Goal: Task Accomplishment & Management: Complete application form

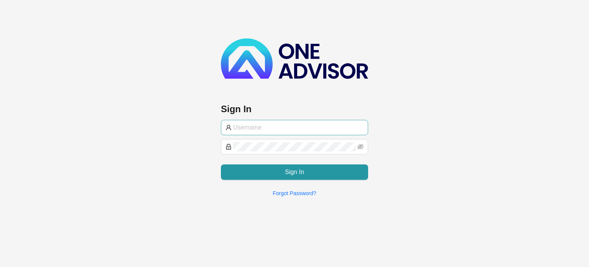
click at [268, 126] on input "text" at bounding box center [298, 127] width 130 height 9
type input "M"
type input "[PERSON_NAME][EMAIL_ADDRESS][DOMAIN_NAME]"
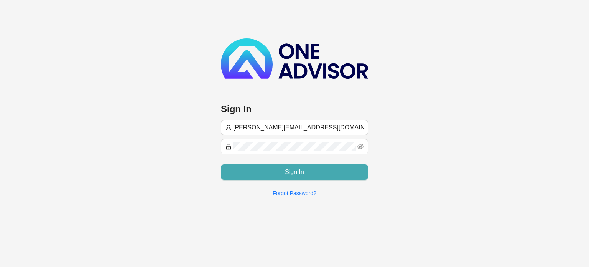
click at [281, 165] on button "Sign In" at bounding box center [294, 171] width 147 height 15
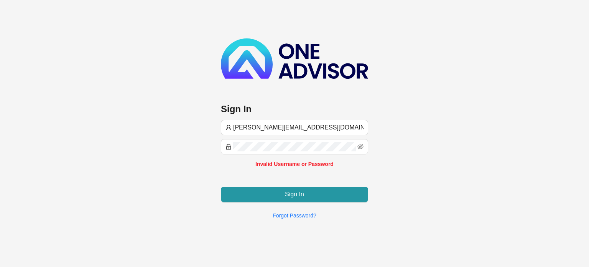
drag, startPoint x: 301, startPoint y: 132, endPoint x: 191, endPoint y: 115, distance: 110.5
click at [191, 115] on div "Sign In [PERSON_NAME][EMAIL_ADDRESS][DOMAIN_NAME] Invalid Username or Password …" at bounding box center [294, 112] width 589 height 225
click at [297, 120] on span "[PERSON_NAME][EMAIL_ADDRESS][DOMAIN_NAME]" at bounding box center [294, 127] width 147 height 15
click at [300, 126] on input "[PERSON_NAME][EMAIL_ADDRESS][DOMAIN_NAME]" at bounding box center [298, 127] width 130 height 9
drag, startPoint x: 299, startPoint y: 127, endPoint x: 230, endPoint y: 119, distance: 69.6
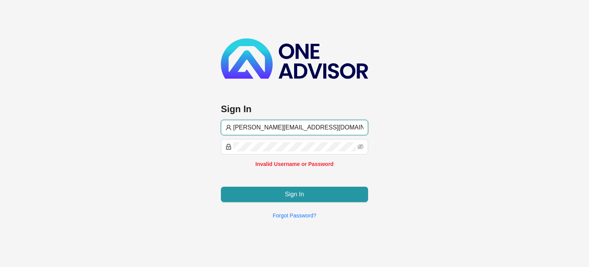
click at [232, 120] on span "[PERSON_NAME][EMAIL_ADDRESS][DOMAIN_NAME]" at bounding box center [294, 127] width 147 height 15
type input "[PERSON_NAME][EMAIL_ADDRESS][DOMAIN_NAME]"
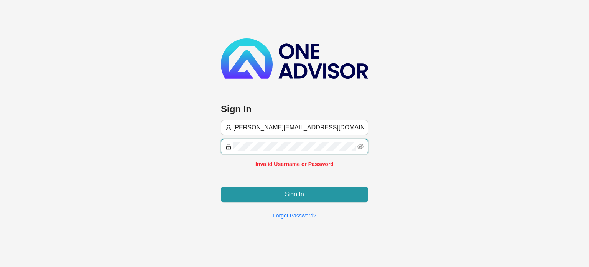
click at [216, 139] on div "Sign In [PERSON_NAME][EMAIL_ADDRESS][DOMAIN_NAME] Invalid Username or Password …" at bounding box center [294, 112] width 589 height 225
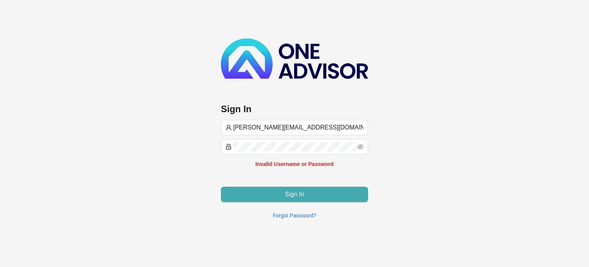
click at [325, 196] on button "Sign In" at bounding box center [294, 193] width 147 height 15
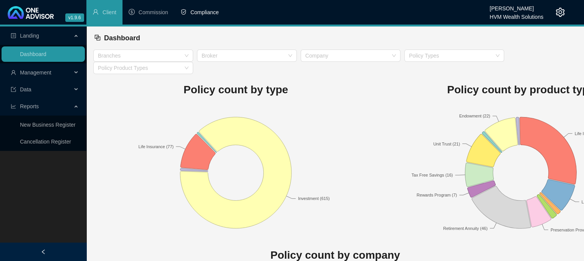
click at [198, 15] on span "Compliance" at bounding box center [204, 12] width 28 height 6
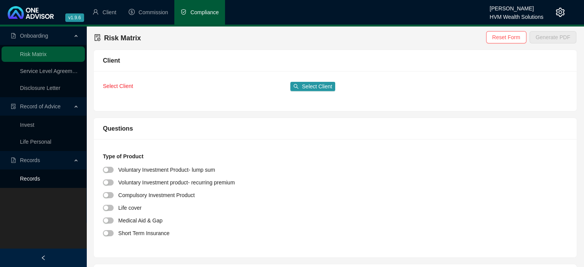
click at [40, 176] on link "Records" at bounding box center [30, 178] width 20 height 6
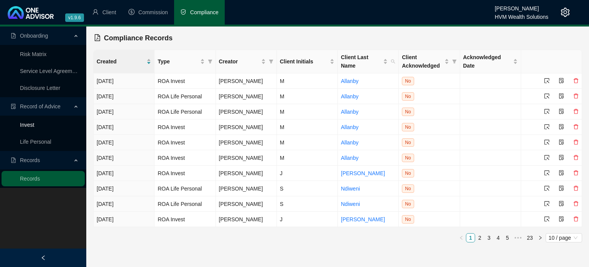
click at [34, 123] on link "Invest" at bounding box center [27, 125] width 14 height 6
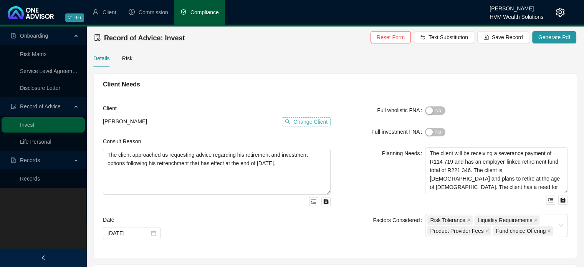
click at [301, 124] on span "Change Client" at bounding box center [310, 121] width 34 height 8
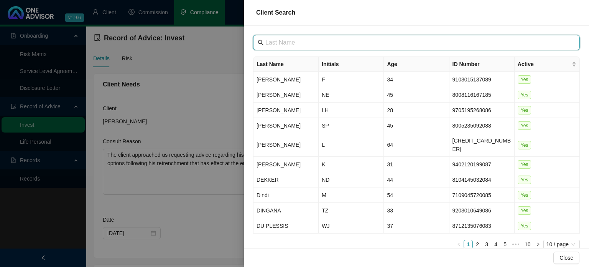
click at [298, 47] on input "text" at bounding box center [418, 42] width 304 height 9
click at [296, 43] on input "text" at bounding box center [418, 42] width 304 height 9
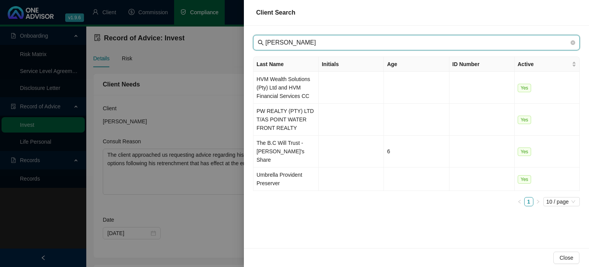
drag, startPoint x: 301, startPoint y: 43, endPoint x: 257, endPoint y: 47, distance: 43.5
click at [257, 47] on span "[PERSON_NAME]" at bounding box center [416, 42] width 327 height 15
click at [289, 41] on input "[PERSON_NAME]" at bounding box center [418, 42] width 304 height 9
drag, startPoint x: 292, startPoint y: 44, endPoint x: 249, endPoint y: 44, distance: 42.2
click at [249, 44] on div "[PERSON_NAME] Last Name Initials Age ID Number Active HVM Wealth Solutions (Pty…" at bounding box center [416, 137] width 345 height 222
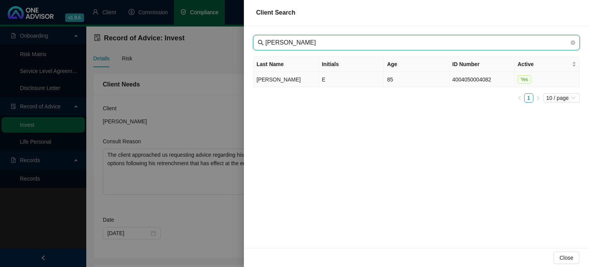
type input "[PERSON_NAME]"
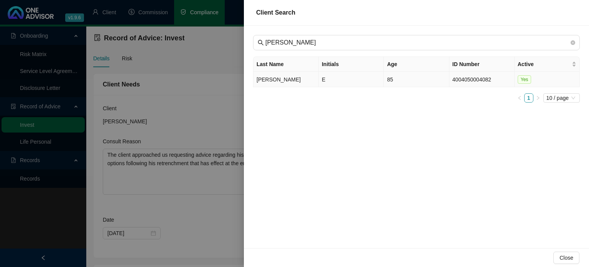
click at [318, 76] on td "[PERSON_NAME]" at bounding box center [286, 79] width 65 height 15
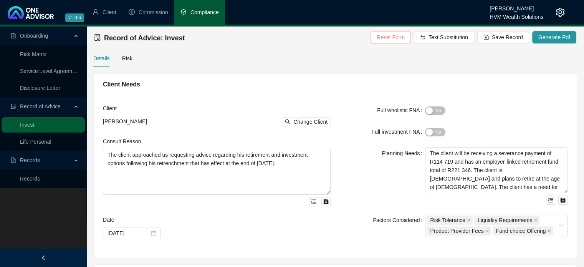
click at [393, 37] on span "Reset Form" at bounding box center [390, 37] width 28 height 8
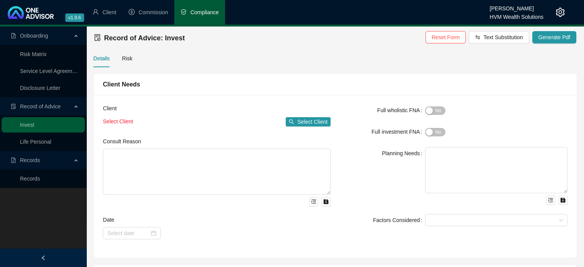
scroll to position [38, 0]
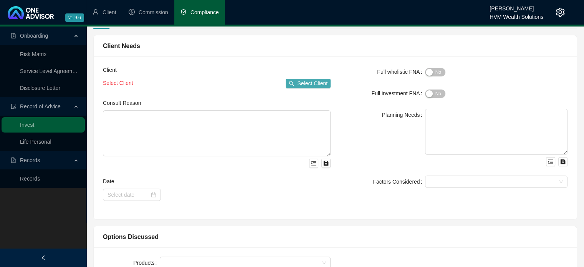
click at [309, 84] on span "Select Client" at bounding box center [312, 83] width 30 height 8
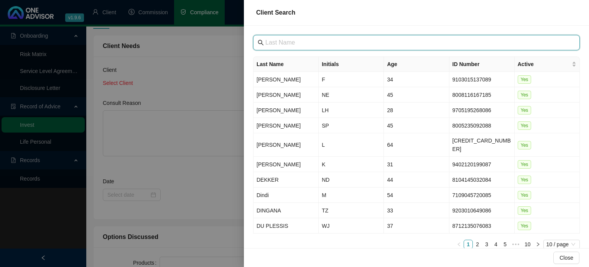
click at [347, 44] on input "text" at bounding box center [418, 42] width 304 height 9
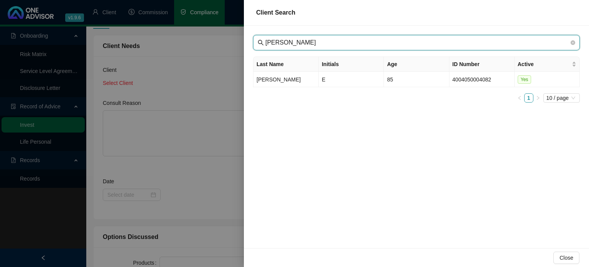
type input "[PERSON_NAME]"
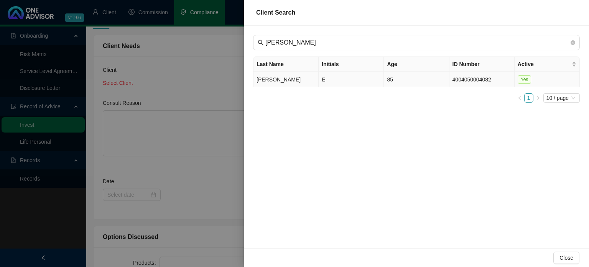
click at [324, 81] on td "E" at bounding box center [351, 79] width 65 height 15
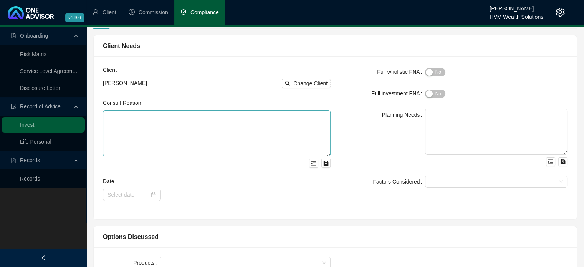
scroll to position [77, 0]
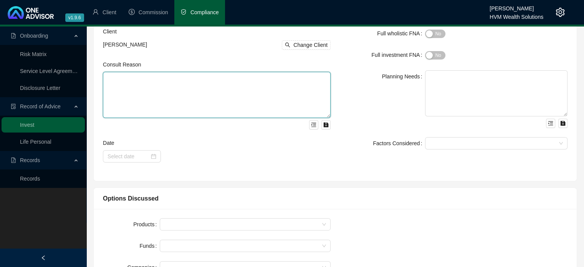
click at [241, 99] on textarea at bounding box center [217, 95] width 228 height 46
paste textarea "You approached us seeking advice regarding your current investment structure an…"
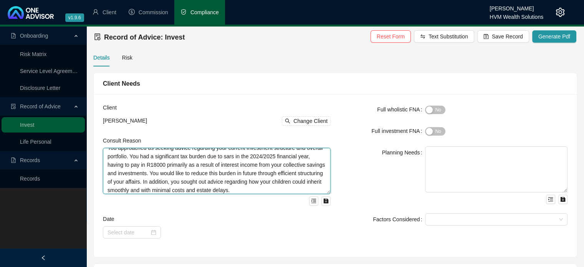
scroll to position [0, 0]
type textarea "You approached us seeking advice regarding your current investment structure an…"
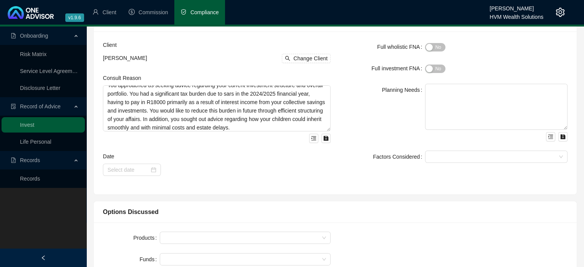
scroll to position [77, 0]
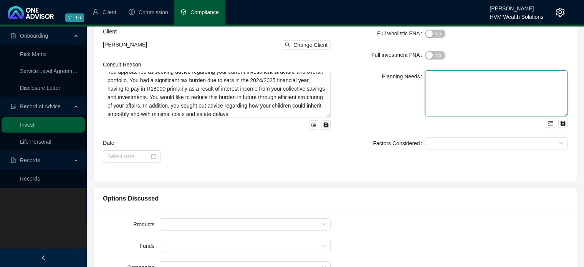
click at [448, 104] on textarea at bounding box center [496, 93] width 142 height 46
click at [451, 84] on textarea at bounding box center [496, 93] width 142 height 46
paste textarea "Lor ips 81 dolor sit amet conse adipi elitsedd eiu temp incidid utlaboreet. Dol…"
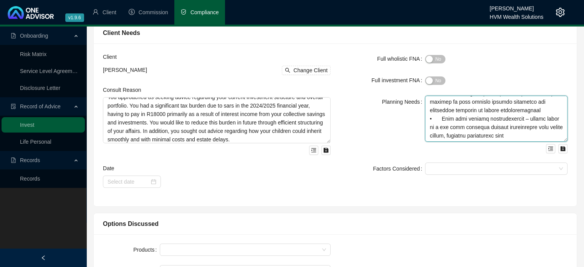
scroll to position [38, 0]
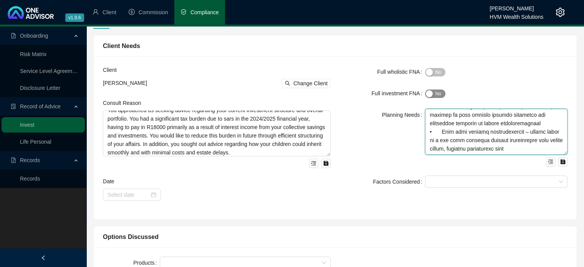
type textarea "Lor ips 81 dolor sit amet conse adipi elitsedd eiu temp incidid utlaboreet. Dol…"
drag, startPoint x: 440, startPoint y: 93, endPoint x: 444, endPoint y: 109, distance: 16.2
click at [440, 93] on span "Yes No" at bounding box center [435, 93] width 20 height 8
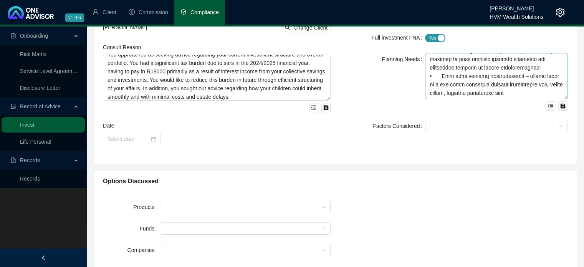
scroll to position [77, 0]
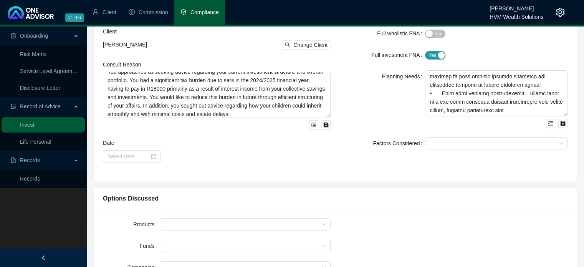
click at [414, 129] on form "Full wholistic FNA Yes No Full investment FNA Yes No Planning Needs Factors Con…" at bounding box center [454, 88] width 228 height 122
click at [447, 143] on div at bounding box center [491, 143] width 131 height 6
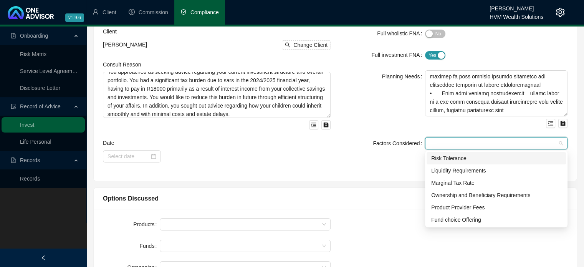
click at [454, 158] on div "Risk Tolerance" at bounding box center [496, 158] width 130 height 8
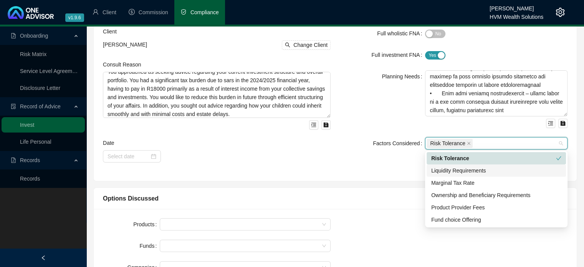
click at [461, 170] on div "Liquidity Requirements" at bounding box center [496, 170] width 130 height 8
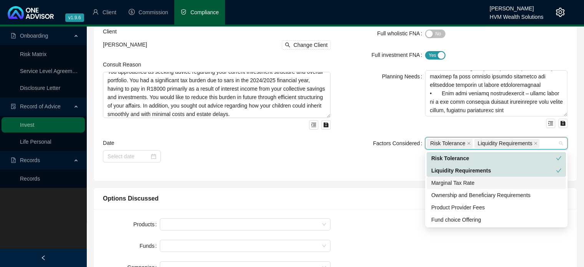
click at [462, 185] on div "Marginal Tax Rate" at bounding box center [496, 182] width 130 height 8
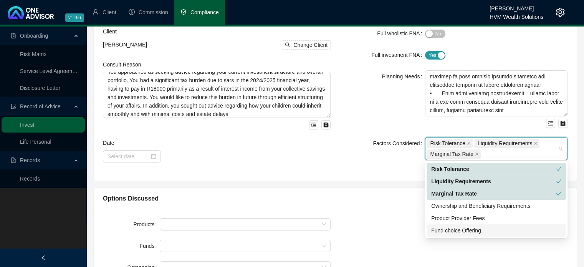
scroll to position [115, 0]
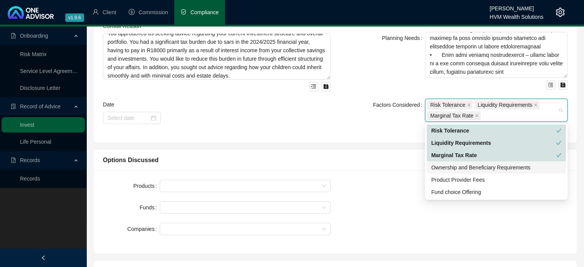
click at [459, 172] on div "Ownership and Beneficiary Requirements" at bounding box center [495, 167] width 139 height 12
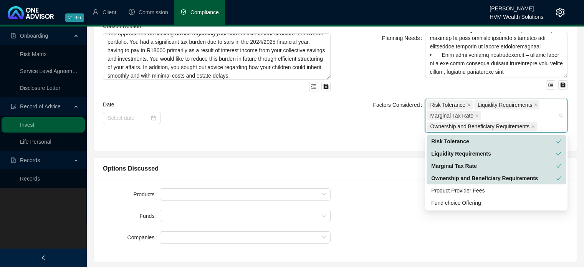
click at [373, 152] on div "Options Discussed Products Funds Companies" at bounding box center [335, 206] width 490 height 111
click at [511, 116] on div "Risk Tolerance Liquidity Requirements Marginal Tax Rate Ownership and Beneficia…" at bounding box center [491, 115] width 131 height 32
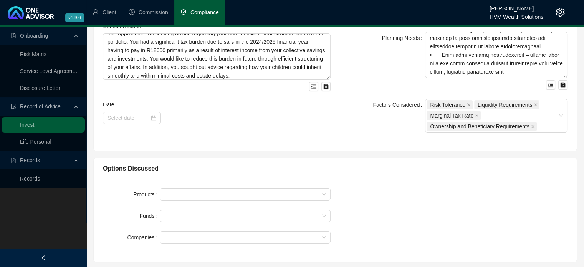
click at [362, 155] on div "Options Discussed Products Funds Companies" at bounding box center [335, 206] width 490 height 111
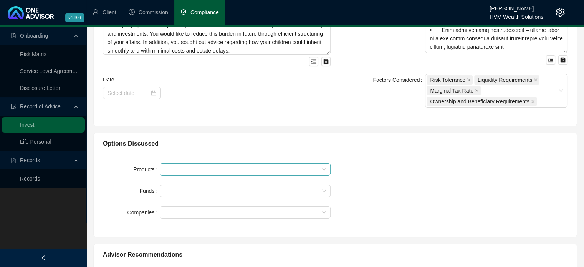
scroll to position [153, 0]
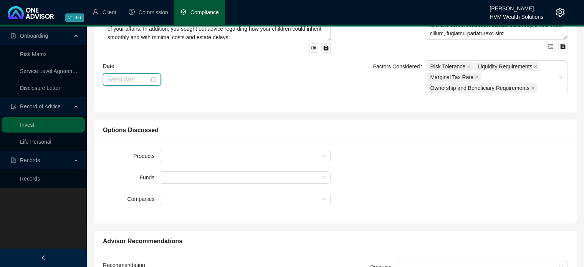
click at [129, 77] on input at bounding box center [128, 79] width 42 height 8
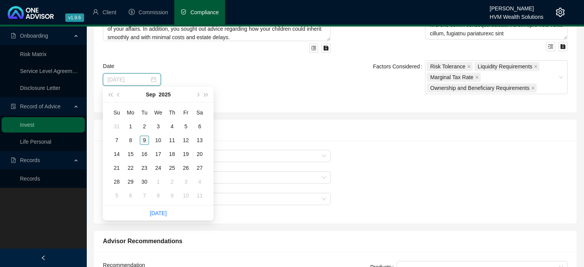
type input "[DATE]"
click at [146, 140] on div "9" at bounding box center [144, 139] width 9 height 9
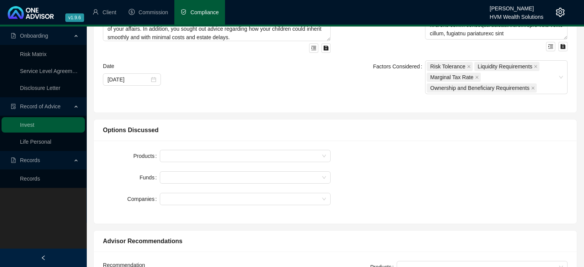
click at [299, 140] on div "Products Funds Companies" at bounding box center [335, 181] width 483 height 83
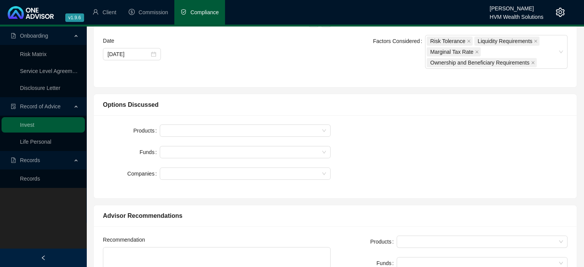
scroll to position [230, 0]
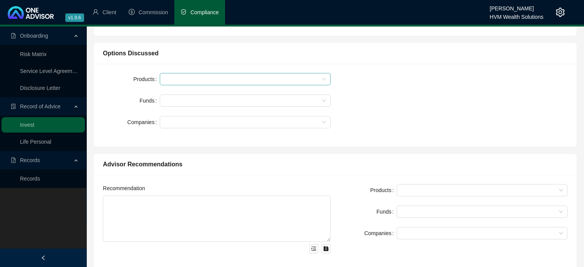
click at [210, 83] on div at bounding box center [245, 79] width 171 height 12
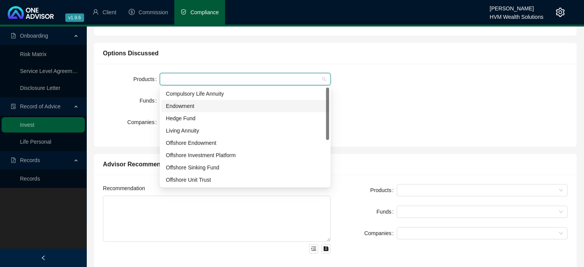
click at [200, 102] on div "Endowment" at bounding box center [245, 106] width 158 height 8
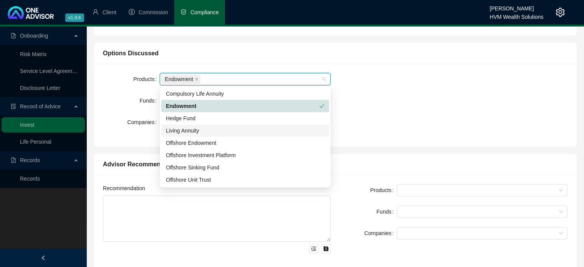
click at [355, 125] on div "Products Endowment Funds Companies" at bounding box center [334, 105] width 473 height 64
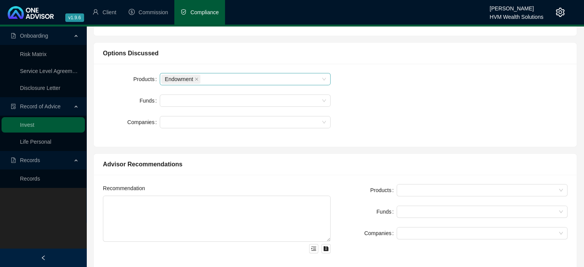
click at [283, 79] on div "Endowment" at bounding box center [241, 79] width 160 height 11
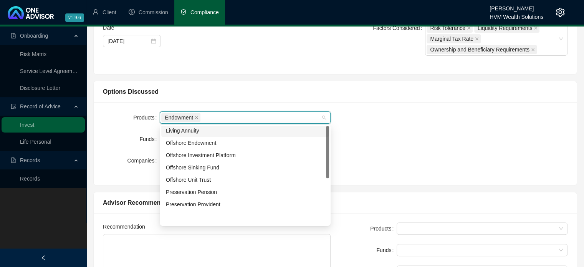
scroll to position [0, 0]
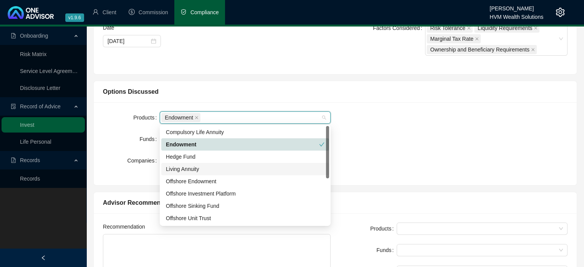
click at [356, 154] on div "Products Endowment Funds Companies" at bounding box center [334, 143] width 473 height 64
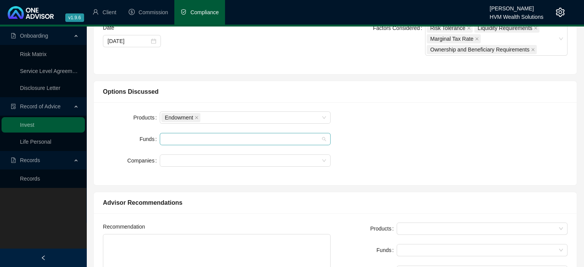
click at [241, 142] on div at bounding box center [245, 139] width 171 height 12
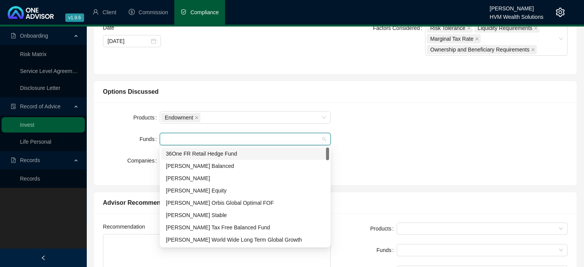
click at [351, 141] on div "Products Endowment Funds Companies" at bounding box center [334, 143] width 473 height 64
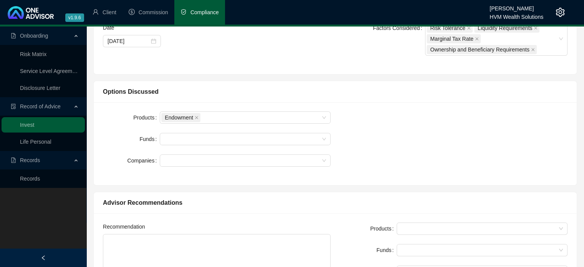
click at [291, 145] on form "Products Endowment Funds Companies" at bounding box center [217, 138] width 228 height 55
click at [283, 144] on div at bounding box center [245, 139] width 171 height 12
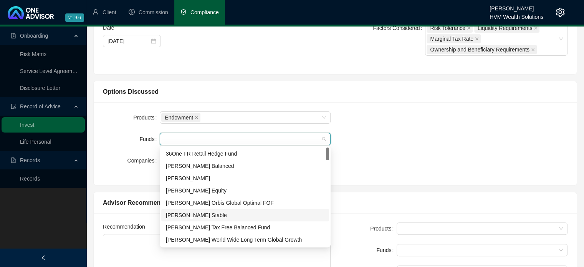
click at [214, 213] on div "[PERSON_NAME] Stable" at bounding box center [245, 215] width 158 height 8
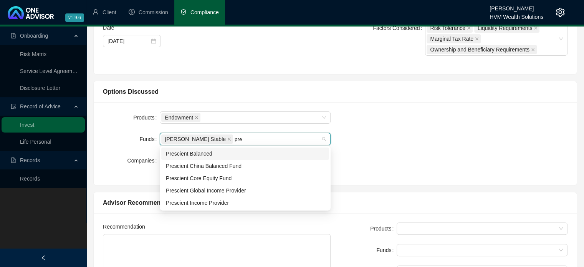
type input "pres"
click at [203, 151] on div "Prescient Balanced" at bounding box center [245, 153] width 158 height 8
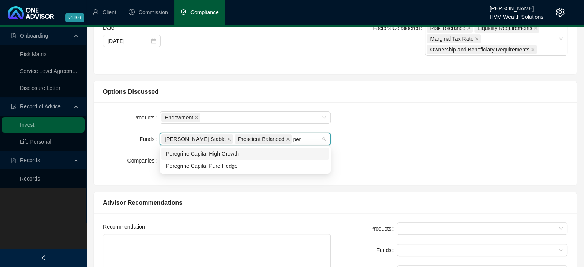
type input "pere"
click at [254, 165] on div "Peregrine Capital Pure Hedge" at bounding box center [245, 166] width 158 height 8
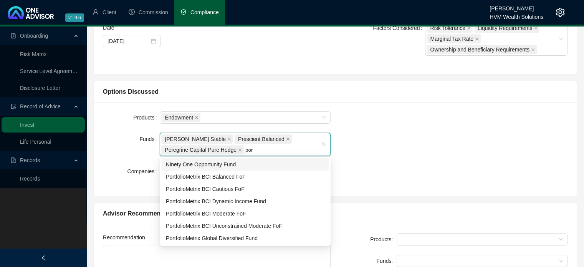
type input "port"
click at [258, 200] on div "PortfolioMetrix BCI Dynamic Income Fund" at bounding box center [245, 201] width 158 height 8
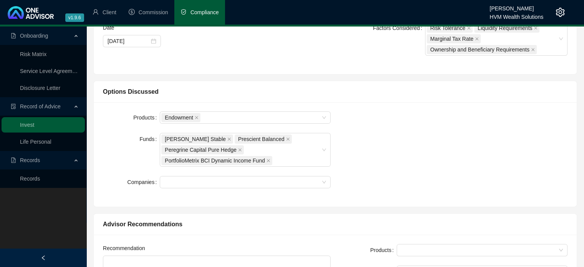
click at [402, 159] on div "Products Endowment Funds [PERSON_NAME] Stable Prescient Balanced Peregrine Capi…" at bounding box center [334, 154] width 473 height 86
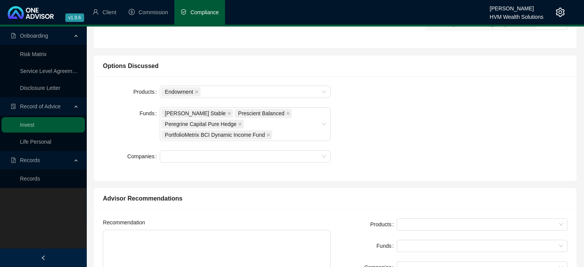
scroll to position [269, 0]
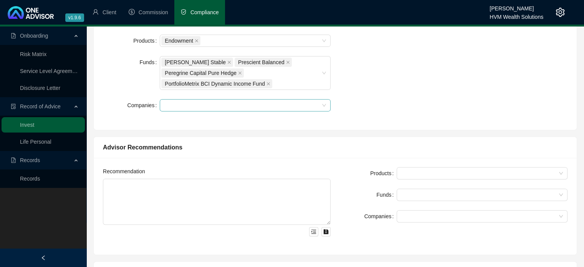
click at [271, 110] on div at bounding box center [245, 105] width 171 height 12
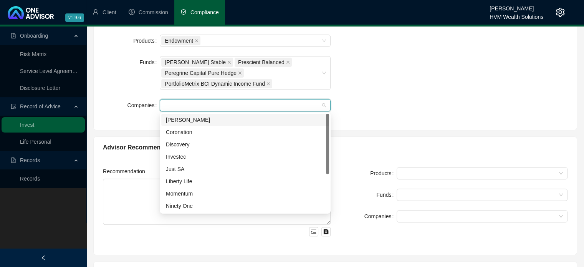
click at [445, 107] on div "Products Endowment Funds [PERSON_NAME] Stable Prescient Balanced Peregrine Capi…" at bounding box center [334, 78] width 473 height 86
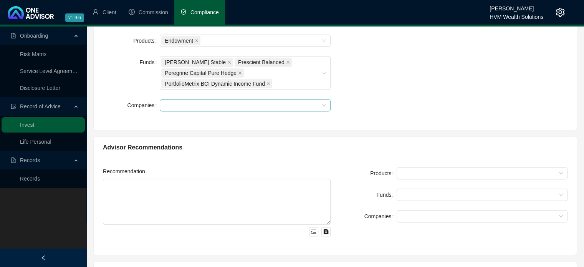
click at [258, 99] on div at bounding box center [245, 105] width 171 height 12
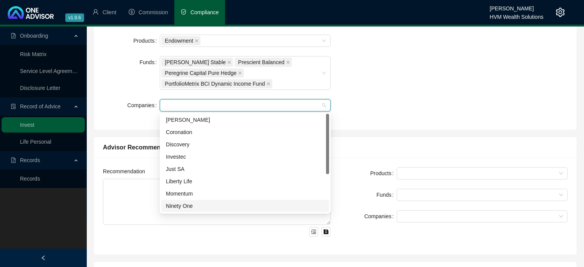
click at [202, 208] on div "Ninety One" at bounding box center [245, 205] width 158 height 8
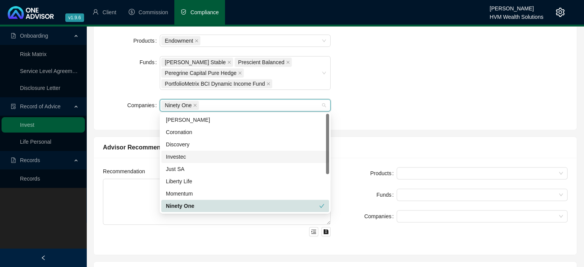
click at [378, 120] on div "Products Endowment Funds [PERSON_NAME] Stable Prescient Balanced Peregrine Capi…" at bounding box center [335, 77] width 483 height 104
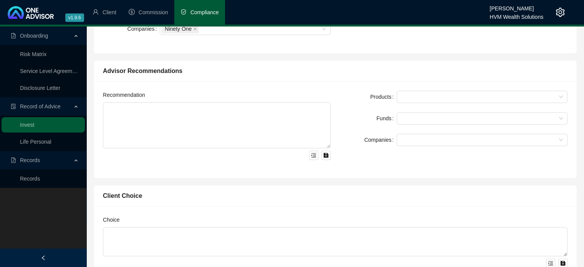
scroll to position [345, 0]
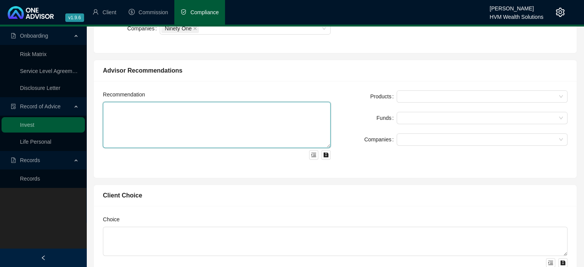
click at [284, 114] on textarea at bounding box center [217, 125] width 228 height 46
click at [112, 122] on textarea at bounding box center [217, 125] width 228 height 46
paste textarea "Lo ipsumdo sit ametcons adipiscin elitseddoe te incidid utl: 1) Etdolo ma Aliqu…"
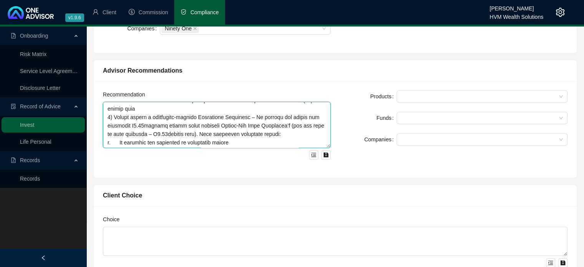
scroll to position [38, 0]
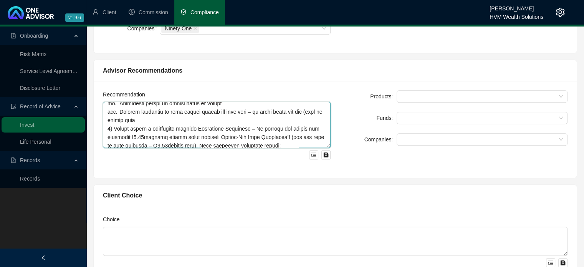
click at [163, 121] on textarea at bounding box center [217, 125] width 228 height 46
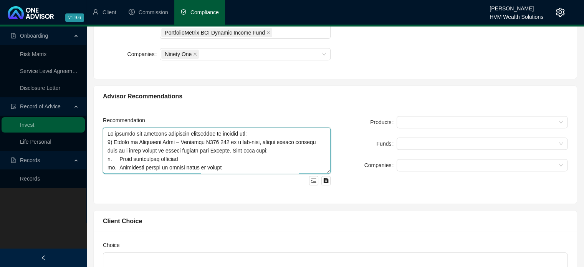
scroll to position [307, 0]
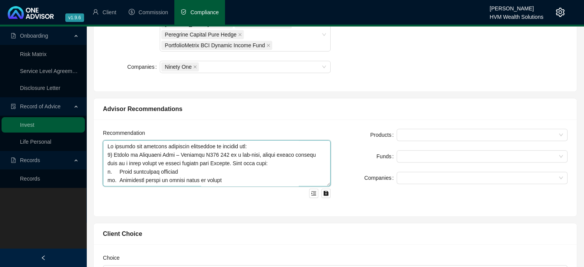
click at [259, 150] on textarea at bounding box center [217, 163] width 228 height 46
click at [257, 145] on textarea at bounding box center [217, 163] width 228 height 46
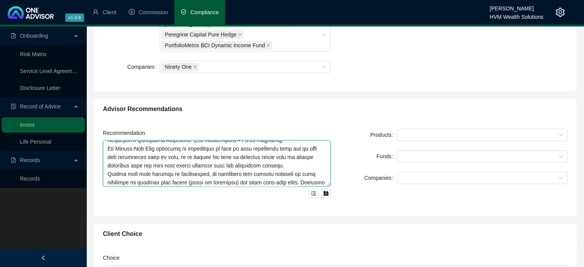
scroll to position [153, 0]
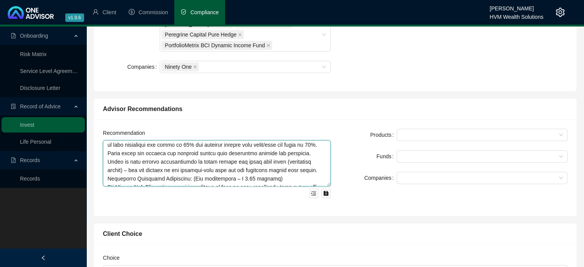
click at [295, 172] on textarea at bounding box center [217, 163] width 228 height 46
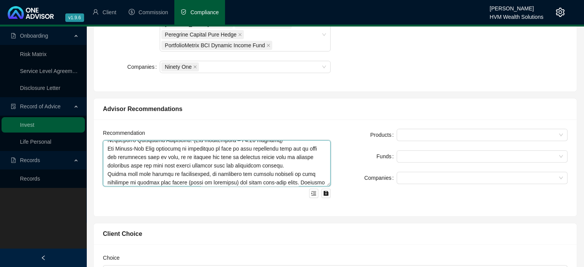
scroll to position [162, 0]
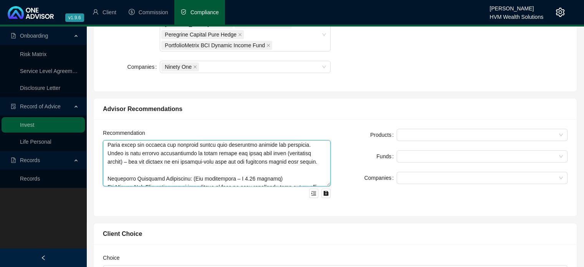
click at [269, 178] on textarea at bounding box center [217, 163] width 228 height 46
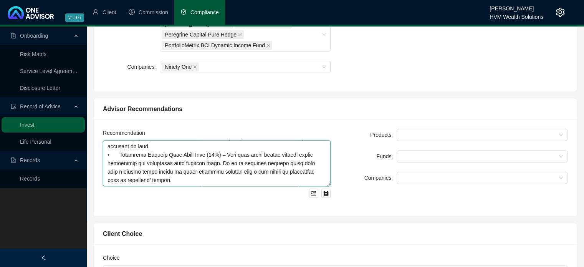
scroll to position [243, 0]
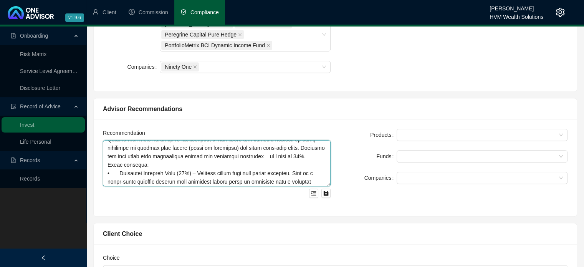
click at [308, 155] on textarea at bounding box center [217, 163] width 228 height 46
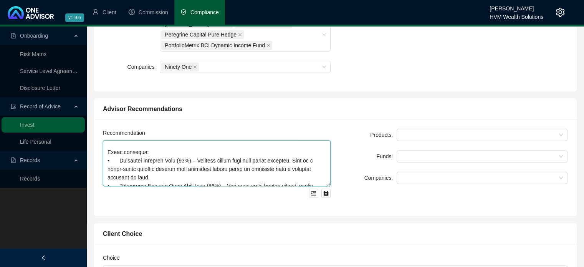
scroll to position [252, 0]
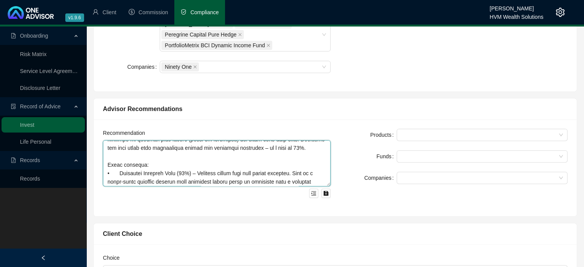
click at [180, 166] on textarea at bounding box center [217, 163] width 228 height 46
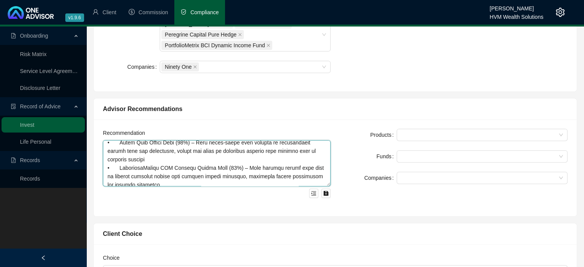
scroll to position [388, 0]
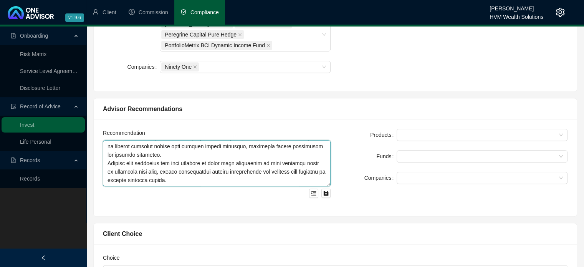
click at [157, 146] on textarea at bounding box center [217, 163] width 228 height 46
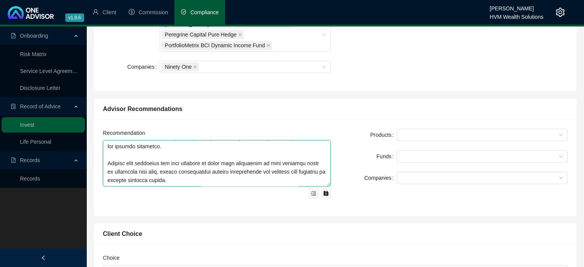
scroll to position [396, 0]
type textarea "Lo ipsumdo sit ametcons adipiscin elitseddoe te incidid utl: 1) Etdolo ma Aliqu…"
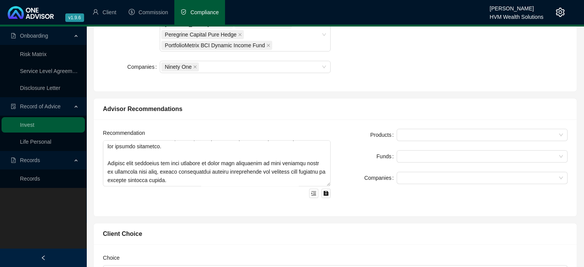
click at [344, 125] on div "Recommendation Products Funds Companies" at bounding box center [335, 167] width 483 height 97
click at [403, 134] on div at bounding box center [478, 135] width 160 height 6
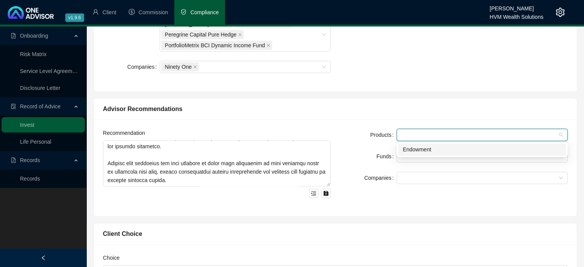
click at [422, 148] on div "Endowment" at bounding box center [482, 149] width 158 height 8
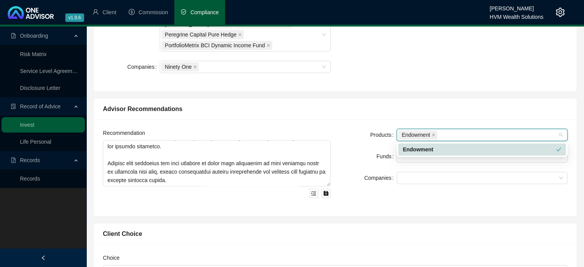
click at [422, 156] on div "3b7ccd1e-44b5-d81e-b6b4-18c56c1c077f Endowment" at bounding box center [481, 149] width 171 height 15
click at [411, 168] on form "Products Endowment Funds Companies" at bounding box center [454, 156] width 228 height 55
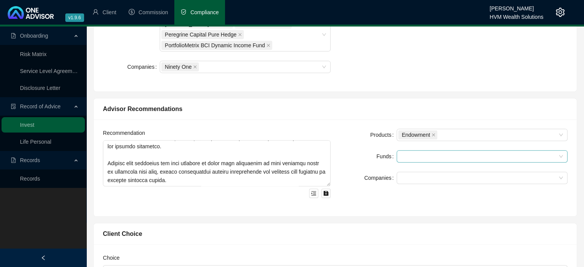
click at [418, 153] on div at bounding box center [478, 156] width 160 height 6
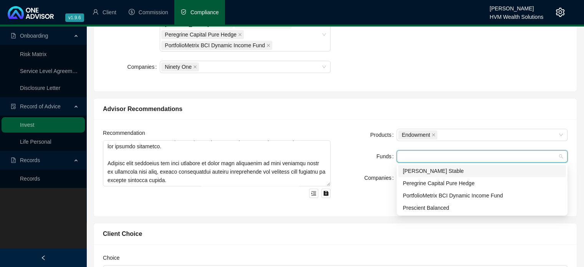
click at [423, 173] on div "[PERSON_NAME] Stable" at bounding box center [482, 171] width 158 height 8
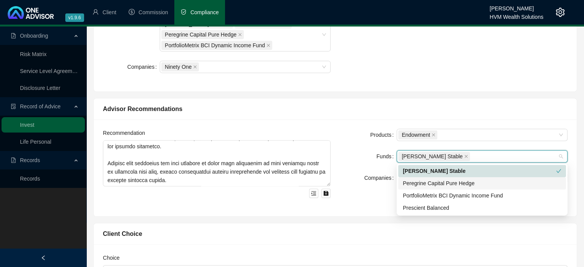
click at [435, 181] on div "Peregrine Capital Pure Hedge" at bounding box center [482, 183] width 158 height 8
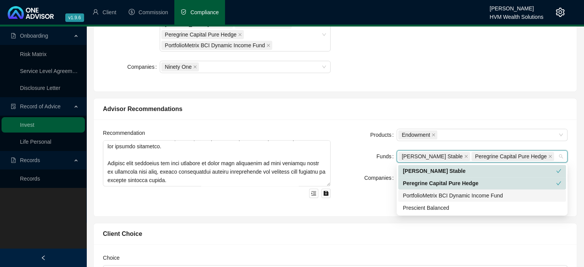
click at [433, 195] on div "PortfolioMetrix BCI Dynamic Income Fund" at bounding box center [482, 195] width 158 height 8
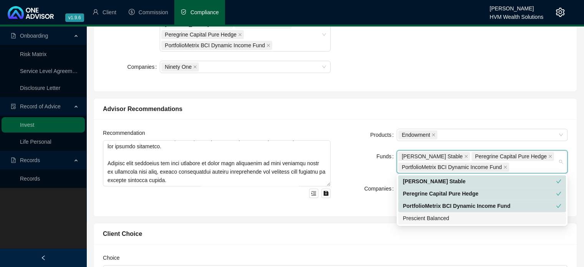
drag, startPoint x: 428, startPoint y: 216, endPoint x: 421, endPoint y: 211, distance: 8.5
click at [428, 216] on div "Prescient Balanced" at bounding box center [482, 218] width 158 height 8
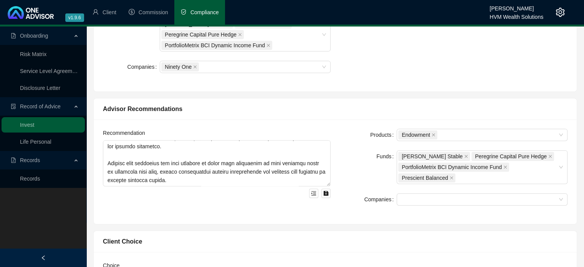
click at [336, 158] on div "Products Endowment Funds [PERSON_NAME] Stable Peregrine Capital Pure Hedge Port…" at bounding box center [453, 172] width 237 height 86
click at [408, 194] on div at bounding box center [481, 199] width 171 height 12
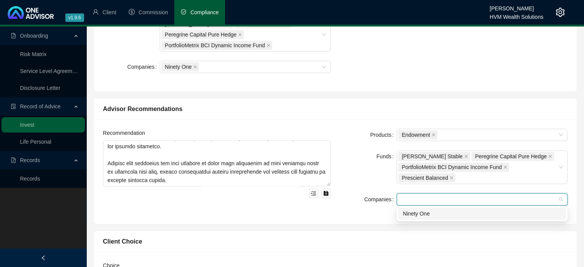
click at [411, 216] on div "Ninety One" at bounding box center [482, 213] width 158 height 8
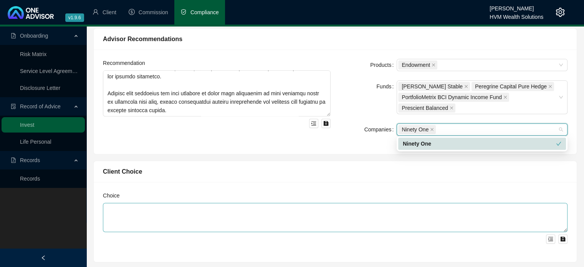
scroll to position [422, 0]
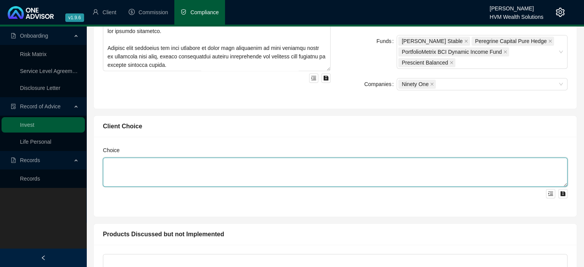
click at [197, 160] on textarea at bounding box center [335, 171] width 464 height 29
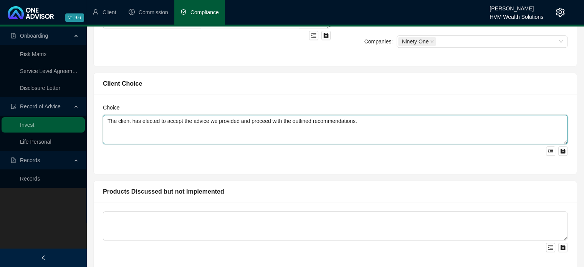
scroll to position [500, 0]
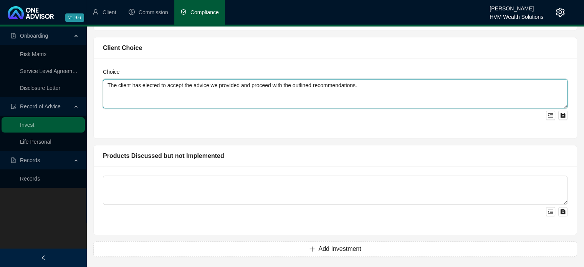
type textarea "The client has elected to accept the advice we provided and proceed with the ou…"
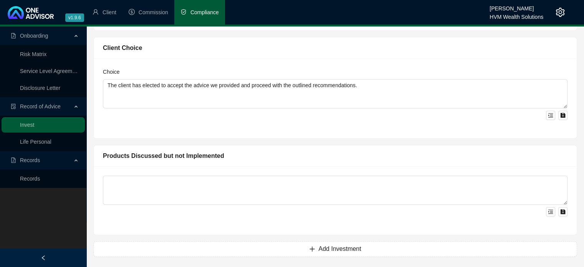
drag, startPoint x: 257, startPoint y: 147, endPoint x: 268, endPoint y: 147, distance: 10.8
click at [257, 147] on div "Products Discussed but not Implemented" at bounding box center [335, 155] width 483 height 21
click at [333, 249] on span "Add Investment" at bounding box center [339, 248] width 43 height 9
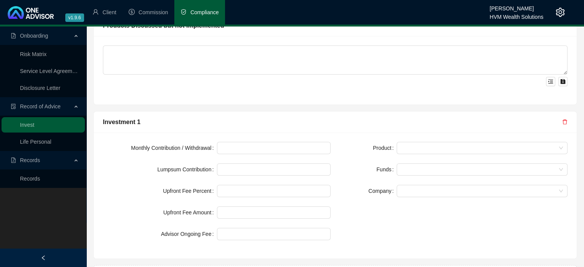
scroll to position [654, 0]
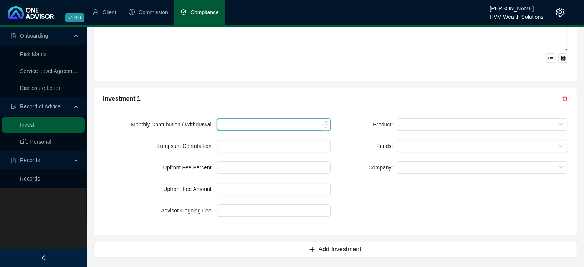
click at [259, 125] on input at bounding box center [273, 125] width 113 height 12
click at [345, 248] on span "Add Investment" at bounding box center [339, 248] width 43 height 9
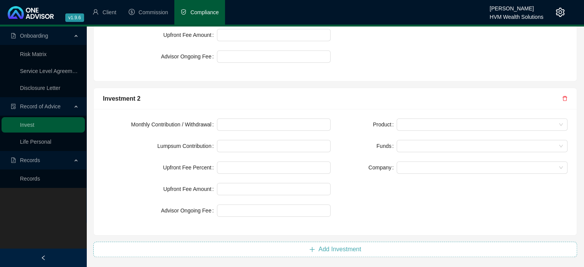
click at [324, 247] on span "Add Investment" at bounding box center [339, 248] width 43 height 9
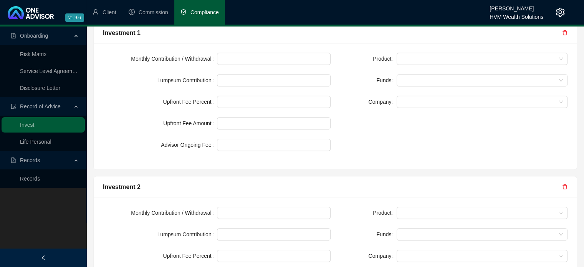
scroll to position [654, 0]
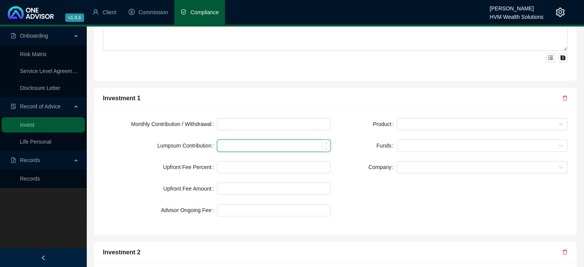
click at [243, 144] on input at bounding box center [273, 146] width 113 height 12
click at [282, 144] on input at bounding box center [273, 146] width 113 height 12
type input "1120000"
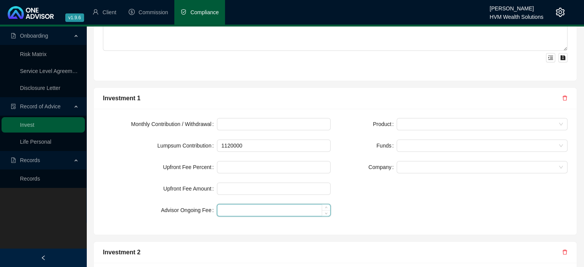
click at [255, 204] on input at bounding box center [273, 210] width 113 height 12
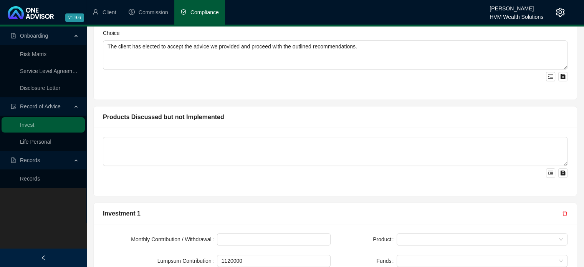
scroll to position [501, 0]
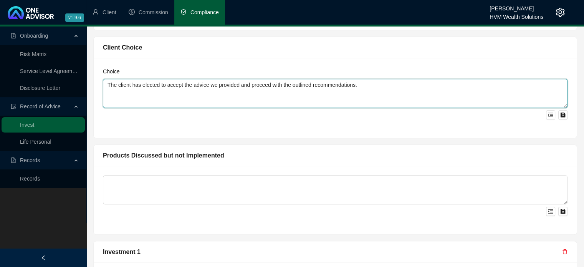
type input "0.50"
click at [376, 86] on textarea "The client has elected to accept the advice we provided and proceed with the ou…" at bounding box center [335, 93] width 464 height 29
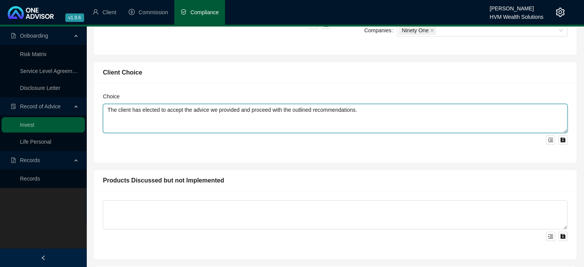
scroll to position [462, 0]
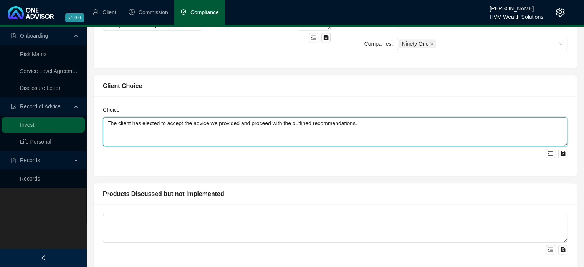
click at [374, 124] on textarea "The client has elected to accept the advice we provided and proceed with the ou…" at bounding box center [335, 131] width 464 height 29
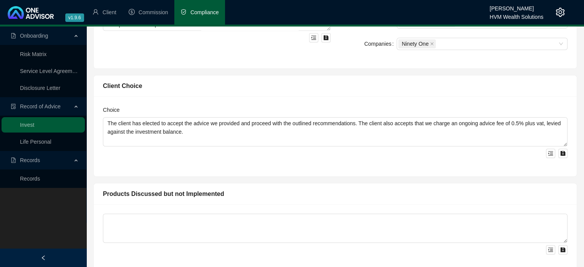
click at [266, 158] on div "Choice The client has elected to accept the advice we provided and proceed with…" at bounding box center [335, 136] width 483 height 80
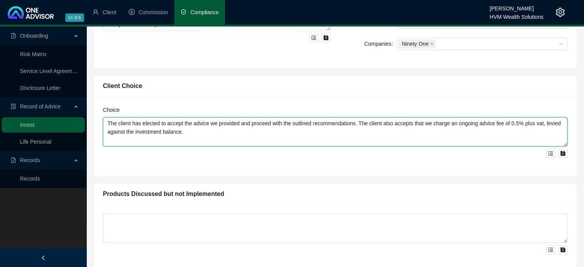
click at [520, 123] on textarea "The client has elected to accept the advice we provided and proceed with the ou…" at bounding box center [335, 131] width 464 height 29
click at [540, 119] on textarea "The client has elected to accept the advice we provided and proceed with the ou…" at bounding box center [335, 131] width 464 height 29
type textarea "The client has elected to accept the advice we provided and proceed with the ou…"
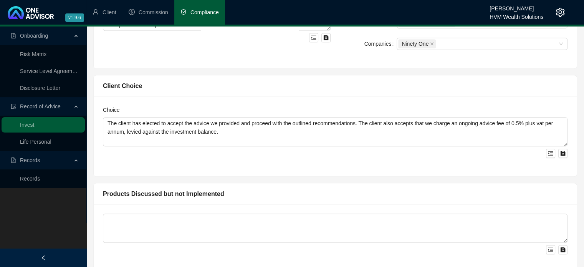
click at [402, 165] on div "Choice The client has elected to accept the advice we provided and proceed with…" at bounding box center [335, 136] width 483 height 80
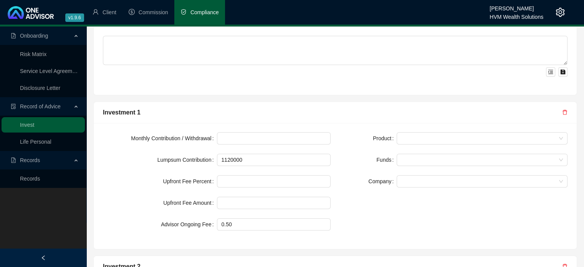
scroll to position [693, 0]
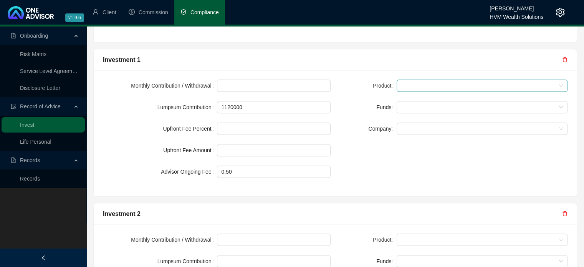
click at [424, 82] on span at bounding box center [482, 86] width 162 height 12
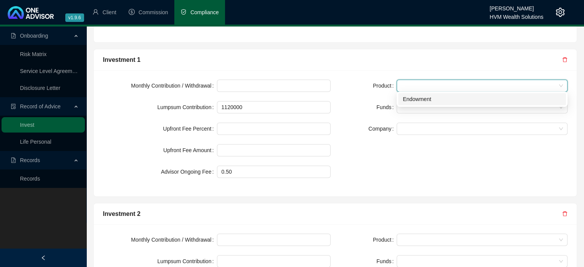
click at [426, 96] on div "Endowment" at bounding box center [482, 99] width 158 height 8
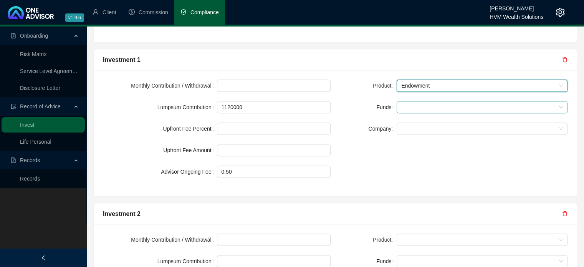
click at [423, 106] on div at bounding box center [478, 107] width 160 height 6
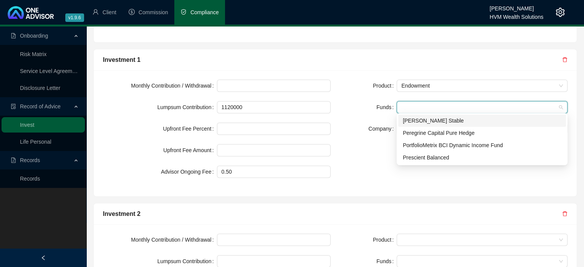
click at [424, 124] on div "[PERSON_NAME] Stable" at bounding box center [482, 120] width 158 height 8
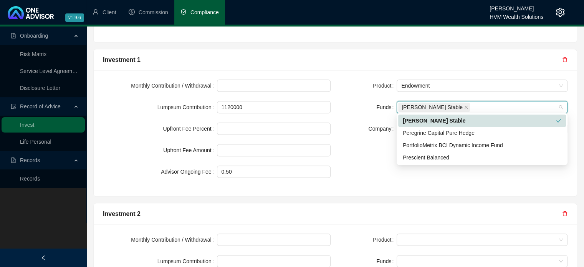
click at [425, 135] on div "Peregrine Capital Pure Hedge" at bounding box center [482, 133] width 158 height 8
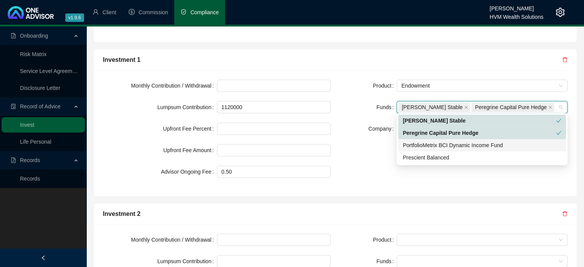
click at [425, 148] on div "PortfolioMetrix BCI Dynamic Income Fund" at bounding box center [482, 145] width 158 height 8
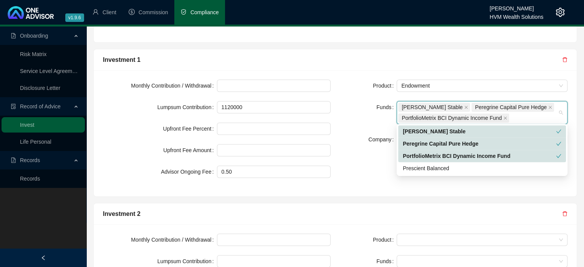
click at [424, 158] on div "PortfolioMetrix BCI Dynamic Income Fund" at bounding box center [479, 156] width 153 height 8
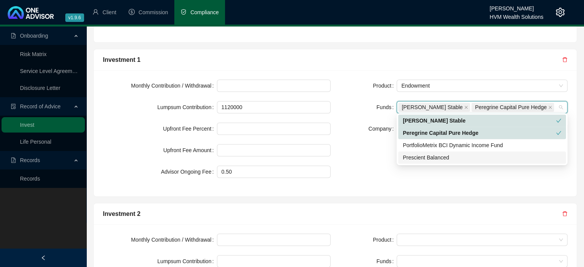
click at [427, 148] on div "PortfolioMetrix BCI Dynamic Income Fund" at bounding box center [482, 145] width 158 height 8
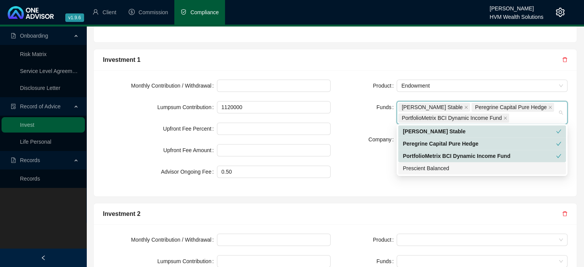
click at [426, 163] on div "Prescient Balanced" at bounding box center [482, 168] width 168 height 12
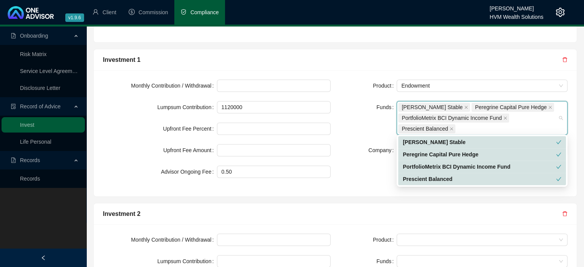
click at [371, 162] on div "Product Endowment Funds [PERSON_NAME] Stable Peregrine Capital Pure Hedge Portf…" at bounding box center [453, 132] width 237 height 107
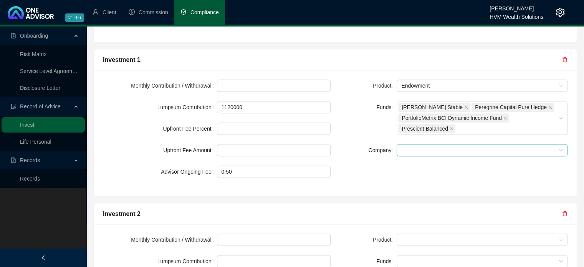
click at [418, 151] on span at bounding box center [482, 150] width 162 height 12
click at [419, 165] on div "Ninety One" at bounding box center [482, 163] width 158 height 8
click at [358, 152] on div "Company" at bounding box center [368, 150] width 57 height 12
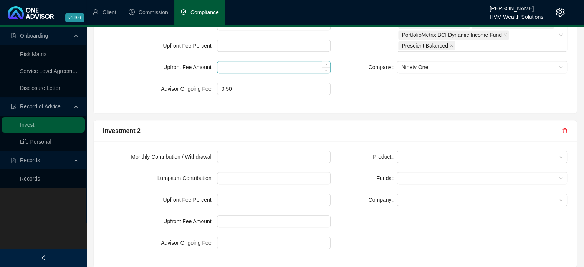
scroll to position [731, 0]
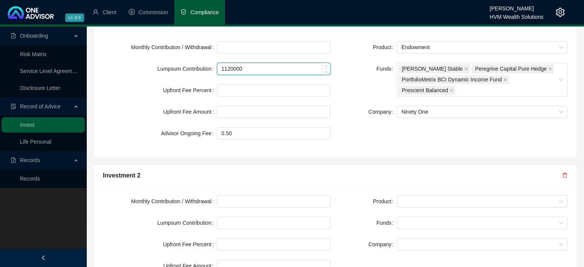
drag, startPoint x: 249, startPoint y: 69, endPoint x: 223, endPoint y: 65, distance: 26.4
click at [223, 65] on input "1120000" at bounding box center [273, 69] width 113 height 12
click at [249, 68] on input "1120000" at bounding box center [273, 69] width 113 height 12
drag, startPoint x: 253, startPoint y: 67, endPoint x: 201, endPoint y: 61, distance: 52.5
click at [201, 63] on div "Lumpsum Contribution 1120000" at bounding box center [217, 69] width 228 height 12
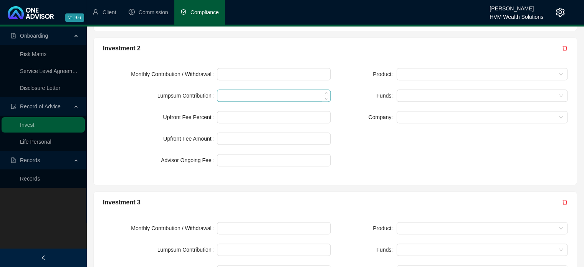
scroll to position [846, 0]
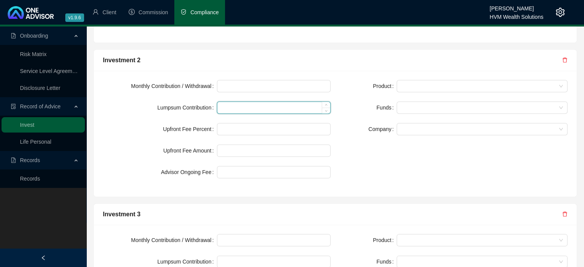
click at [238, 104] on input at bounding box center [273, 108] width 113 height 12
paste input "1120000"
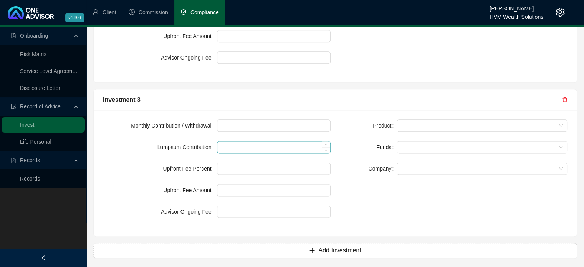
scroll to position [961, 0]
type input "1120000"
click at [246, 144] on input at bounding box center [273, 146] width 113 height 12
paste input "1120000"
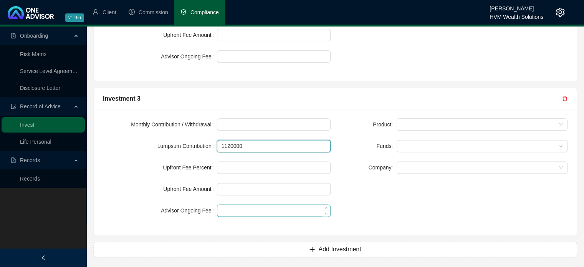
type input "1120000"
click at [266, 209] on input at bounding box center [273, 211] width 113 height 12
drag, startPoint x: 266, startPoint y: 209, endPoint x: 178, endPoint y: 202, distance: 88.1
click at [178, 204] on div "Advisor Ongoing Fee 0.5" at bounding box center [217, 210] width 228 height 12
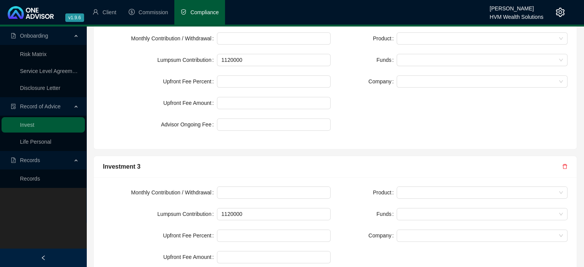
scroll to position [846, 0]
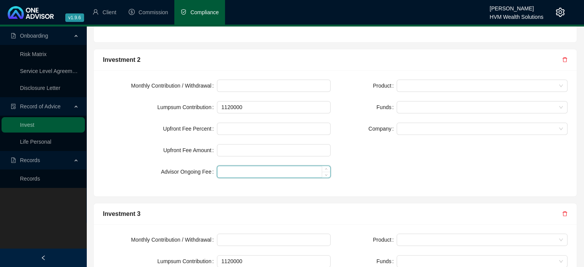
type input "0.50"
click at [235, 171] on input at bounding box center [273, 172] width 113 height 12
paste input "0.5"
type input "0.50"
click at [454, 74] on div "Monthly Contribution / Withdrawal Lumpsum Contribution 1120000 Upfront Fee Perc…" at bounding box center [335, 133] width 483 height 126
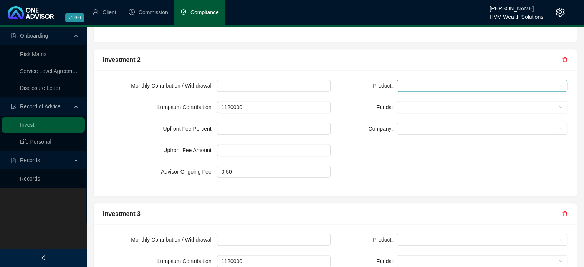
click at [454, 81] on span at bounding box center [482, 86] width 162 height 12
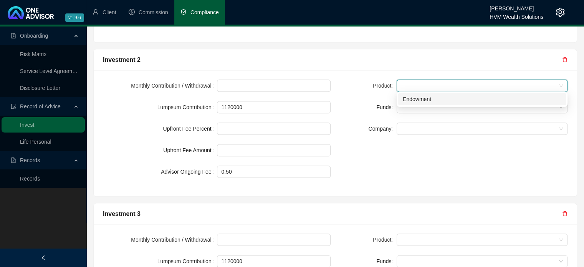
click at [443, 97] on div "Endowment" at bounding box center [482, 99] width 158 height 8
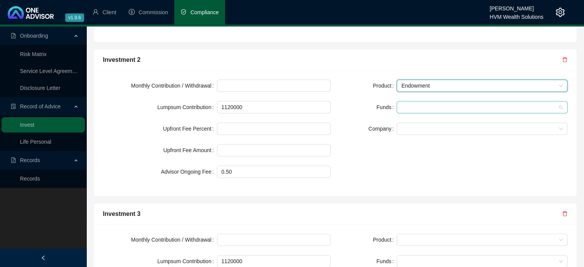
click at [439, 101] on div at bounding box center [481, 107] width 171 height 12
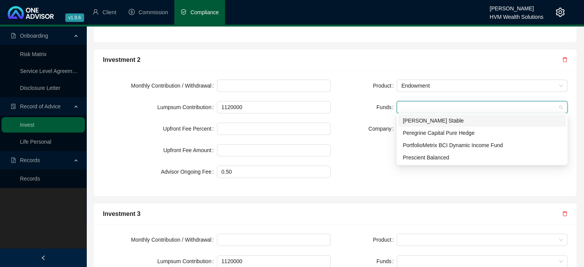
click at [436, 116] on div "[PERSON_NAME] Stable" at bounding box center [482, 120] width 158 height 8
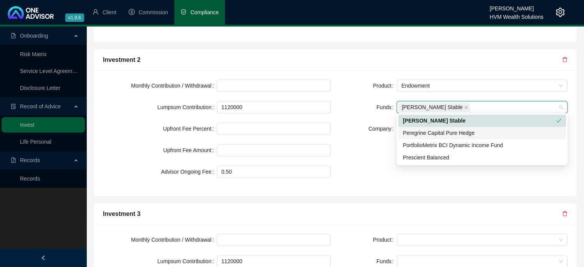
click at [434, 135] on div "Peregrine Capital Pure Hedge" at bounding box center [482, 133] width 158 height 8
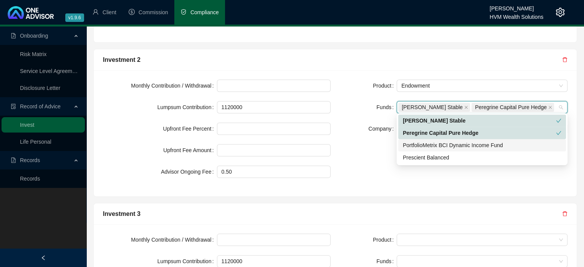
click at [432, 145] on div "PortfolioMetrix BCI Dynamic Income Fund" at bounding box center [482, 145] width 158 height 8
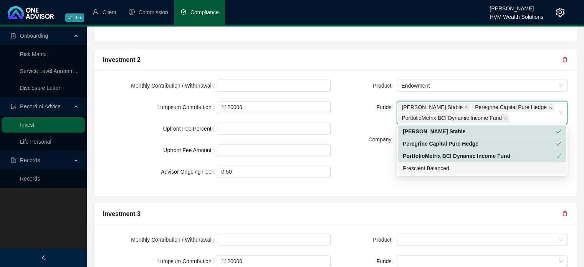
click at [426, 165] on div "Prescient Balanced" at bounding box center [482, 168] width 158 height 8
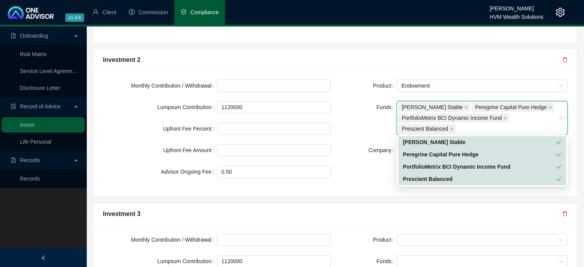
click at [373, 172] on div "Product Endowment Funds [PERSON_NAME] Stable Peregrine Capital Pure Hedge Portf…" at bounding box center [453, 132] width 237 height 107
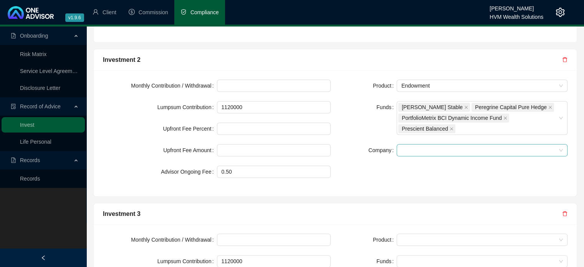
click at [428, 146] on span at bounding box center [482, 150] width 162 height 12
click at [424, 164] on div "Ninety One" at bounding box center [482, 163] width 158 height 8
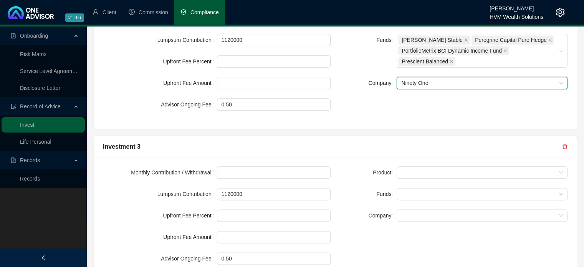
scroll to position [962, 0]
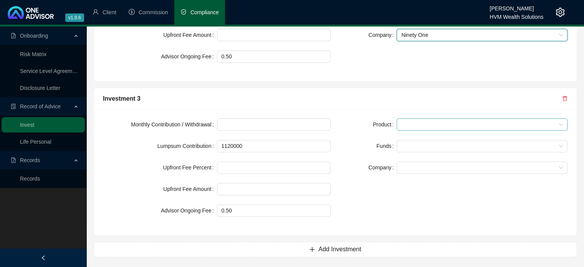
click at [423, 125] on span at bounding box center [482, 125] width 162 height 12
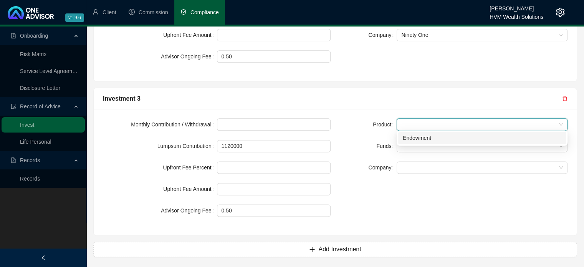
click at [421, 139] on div "Endowment" at bounding box center [482, 138] width 158 height 8
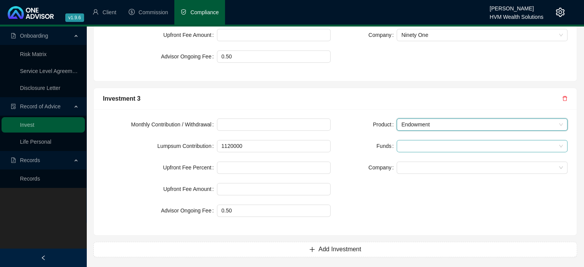
click at [419, 144] on div at bounding box center [478, 146] width 160 height 6
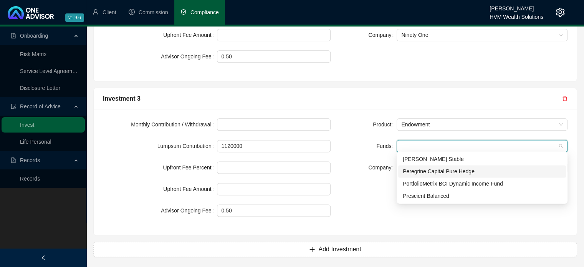
click at [419, 168] on div "Peregrine Capital Pure Hedge" at bounding box center [482, 171] width 158 height 8
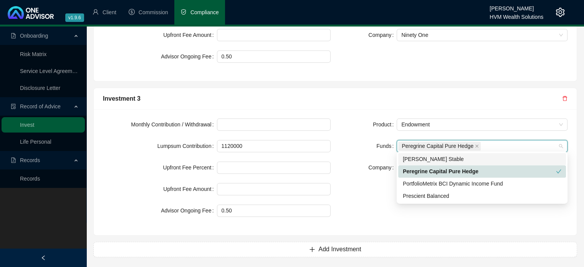
click at [422, 161] on div "[PERSON_NAME] Stable" at bounding box center [482, 159] width 158 height 8
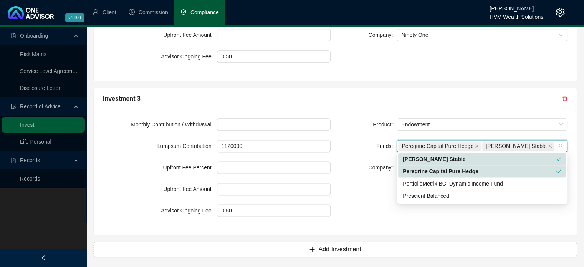
click at [422, 169] on div "Peregrine Capital Pure Hedge" at bounding box center [479, 171] width 153 height 8
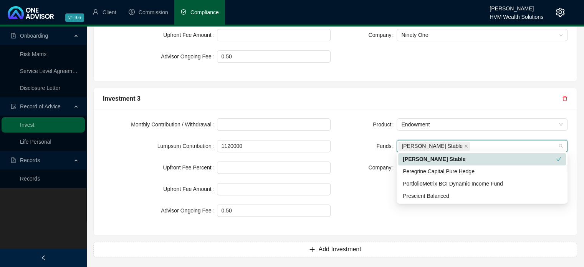
click at [424, 160] on div "[PERSON_NAME] Stable" at bounding box center [479, 159] width 153 height 8
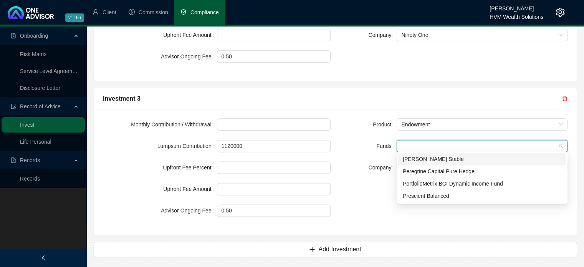
click at [425, 159] on div "[PERSON_NAME] Stable" at bounding box center [482, 159] width 158 height 8
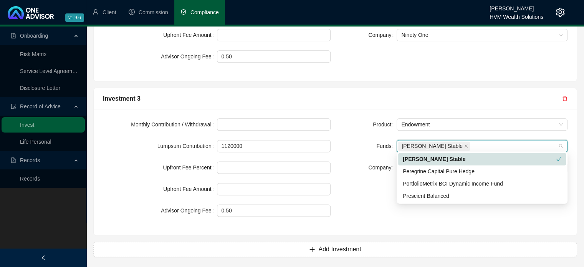
click at [424, 169] on div "Peregrine Capital Pure Hedge" at bounding box center [482, 171] width 158 height 8
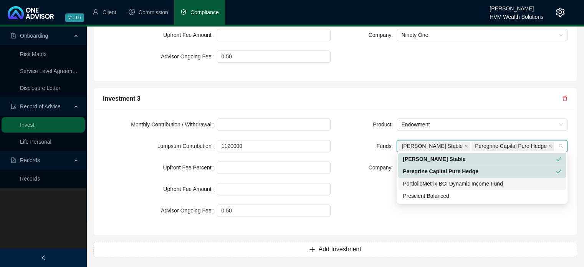
click at [426, 181] on div "PortfolioMetrix BCI Dynamic Income Fund" at bounding box center [482, 183] width 158 height 8
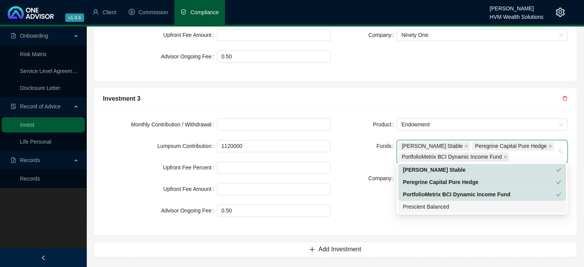
click at [422, 204] on div "Prescient Balanced" at bounding box center [482, 206] width 158 height 8
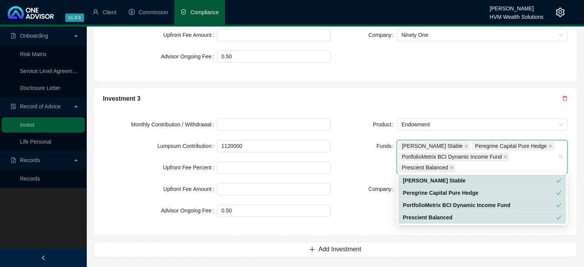
click at [374, 205] on div "Product Endowment Funds [PERSON_NAME] Stable Peregrine Capital Pure Hedge Portf…" at bounding box center [453, 171] width 237 height 107
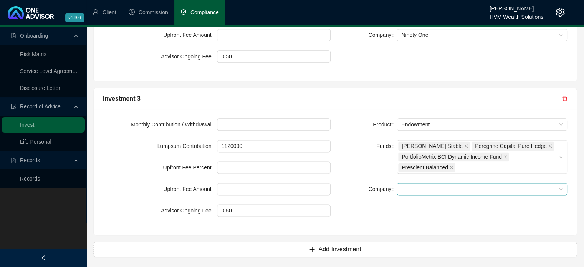
click at [414, 186] on span at bounding box center [482, 189] width 162 height 12
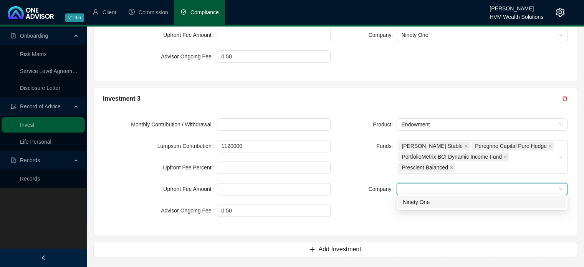
click at [421, 204] on div "Ninety One" at bounding box center [482, 202] width 158 height 8
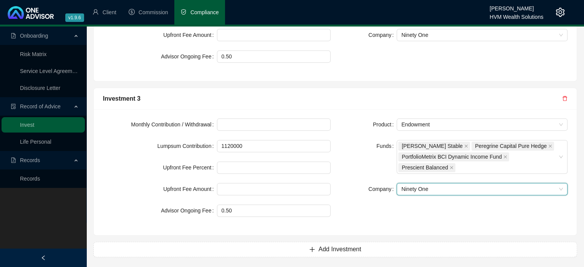
click at [363, 191] on div "Product Endowment Funds [PERSON_NAME] Stable Peregrine Capital Pure Hedge Portf…" at bounding box center [453, 171] width 237 height 107
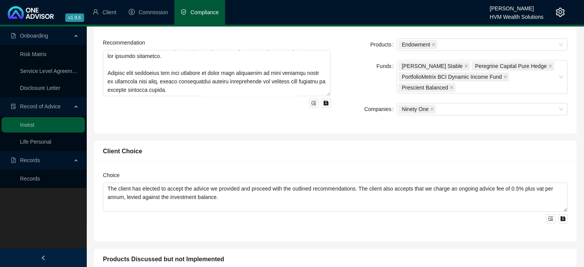
scroll to position [386, 0]
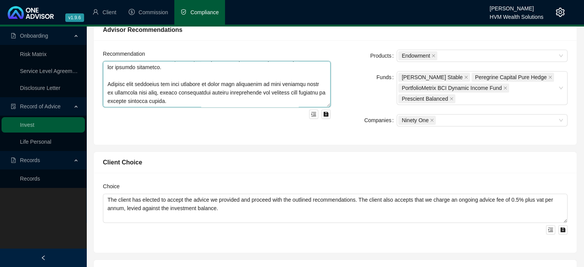
click at [192, 94] on textarea at bounding box center [217, 84] width 228 height 46
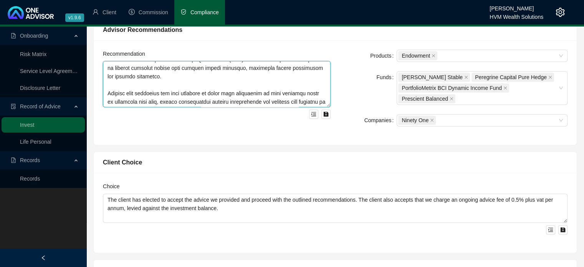
scroll to position [396, 0]
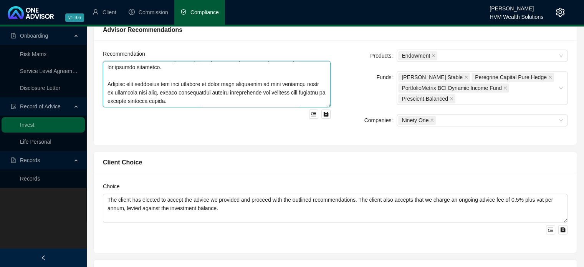
click at [262, 75] on textarea at bounding box center [217, 84] width 228 height 46
click at [221, 97] on textarea at bounding box center [217, 84] width 228 height 46
click at [227, 90] on textarea at bounding box center [217, 84] width 228 height 46
drag, startPoint x: 229, startPoint y: 93, endPoint x: 194, endPoint y: 93, distance: 34.5
click at [194, 93] on textarea at bounding box center [217, 84] width 228 height 46
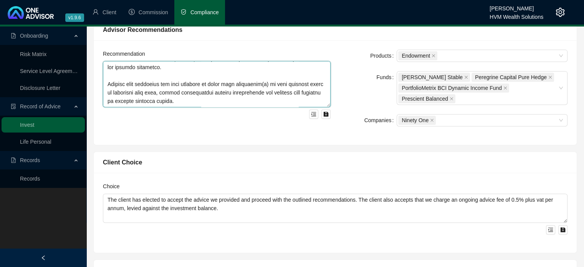
click at [249, 93] on textarea at bounding box center [217, 84] width 228 height 46
drag, startPoint x: 284, startPoint y: 130, endPoint x: 355, endPoint y: 146, distance: 72.4
click at [284, 130] on div "Recommendation" at bounding box center [216, 92] width 237 height 86
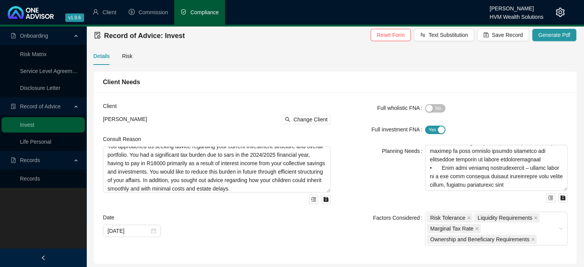
scroll to position [0, 0]
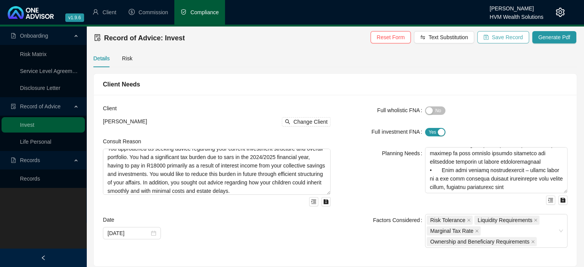
click at [506, 40] on span "Save Record" at bounding box center [507, 37] width 31 height 8
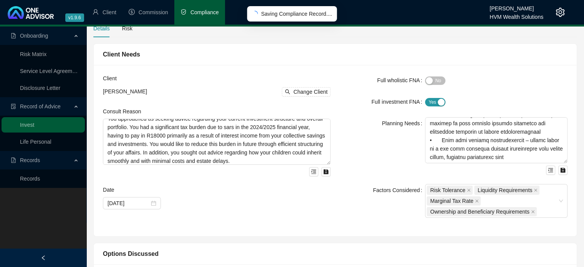
scroll to position [38, 0]
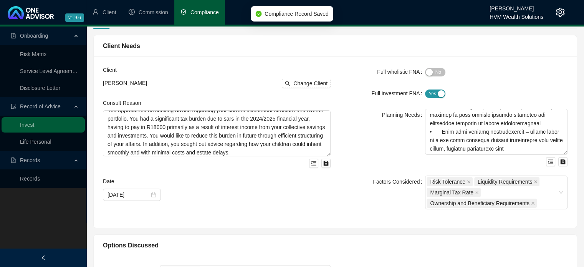
click at [384, 139] on div "Planning Needs" at bounding box center [382, 138] width 85 height 58
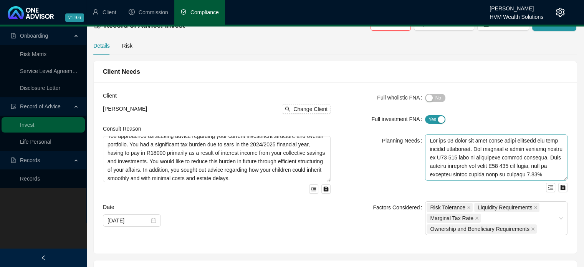
scroll to position [0, 0]
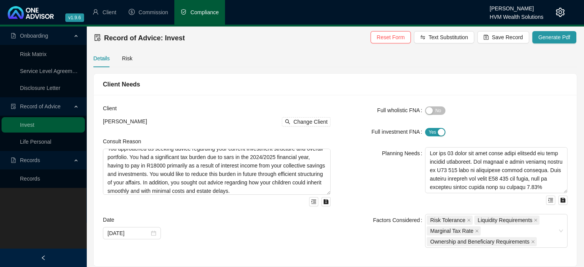
click at [481, 123] on form "Full wholistic FNA Yes No Full investment FNA Yes No Planning Needs Factors Con…" at bounding box center [454, 176] width 228 height 144
click at [553, 39] on span "Generate Pdf" at bounding box center [554, 37] width 32 height 8
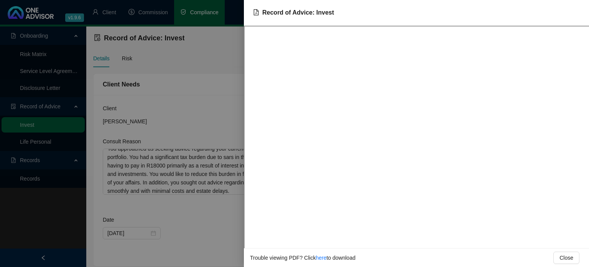
drag, startPoint x: 230, startPoint y: 119, endPoint x: 218, endPoint y: 146, distance: 29.2
click at [230, 119] on div at bounding box center [294, 133] width 589 height 267
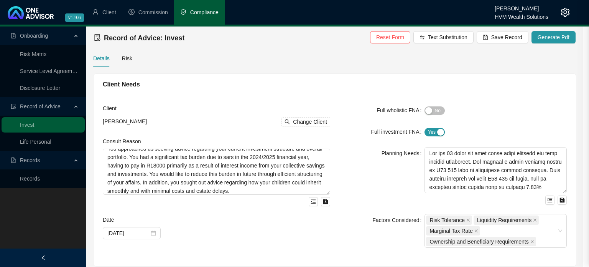
click at [218, 132] on div at bounding box center [294, 133] width 589 height 267
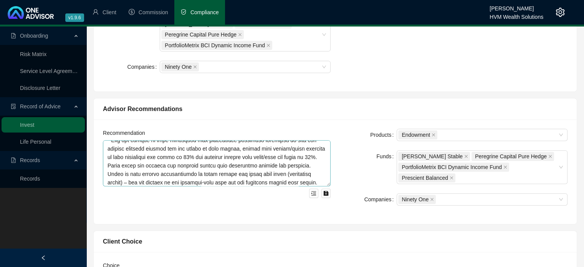
scroll to position [128, 0]
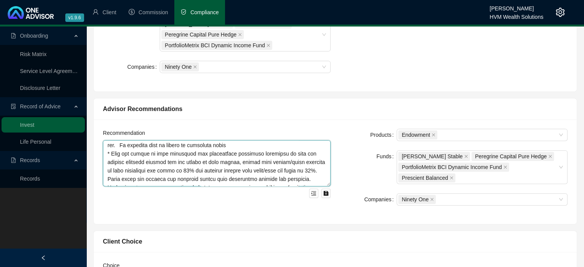
click at [230, 145] on textarea at bounding box center [217, 163] width 228 height 46
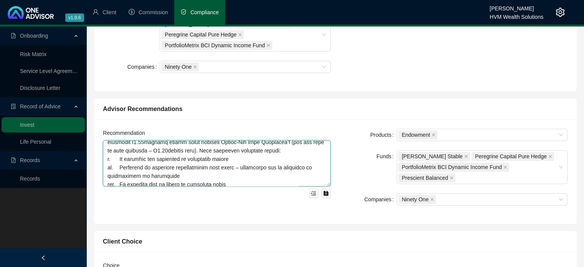
scroll to position [60, 0]
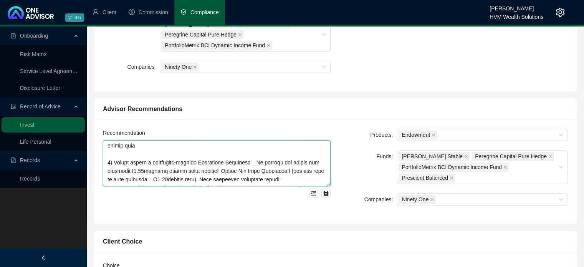
click at [269, 177] on textarea at bounding box center [217, 163] width 228 height 46
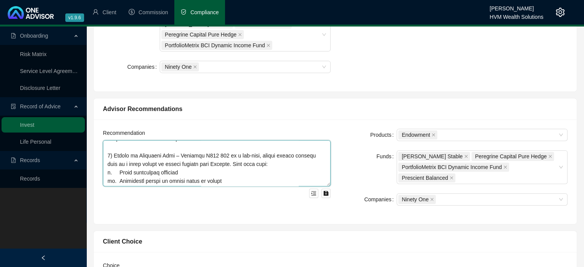
scroll to position [0, 0]
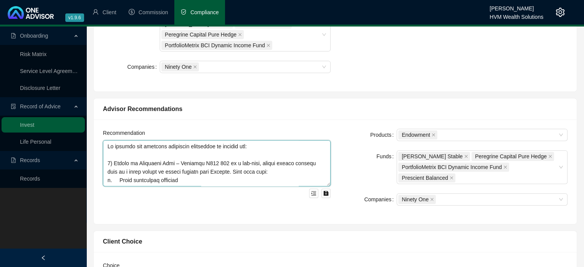
click at [280, 172] on textarea at bounding box center [217, 163] width 228 height 46
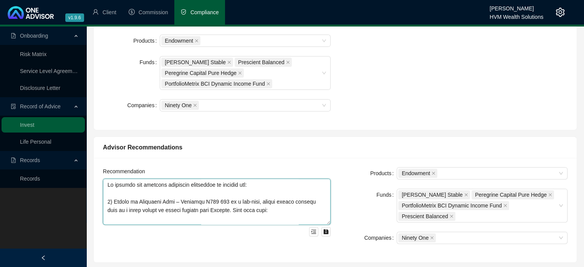
type textarea "Lo ipsumdo sit ametcons adipiscin elitseddoe te incidid utl: 7) Etdolo ma Aliqu…"
click at [279, 150] on div "Advisor Recommendations" at bounding box center [335, 147] width 464 height 10
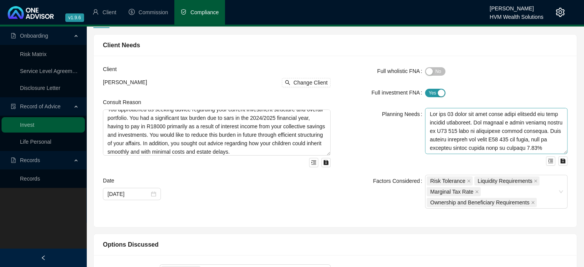
scroll to position [0, 0]
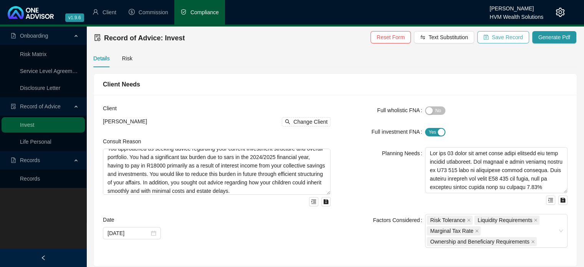
click at [510, 36] on span "Save Record" at bounding box center [507, 37] width 31 height 8
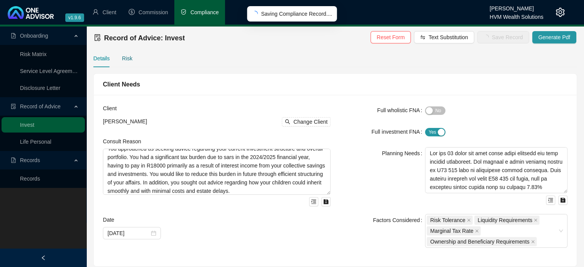
click at [122, 59] on div "Risk" at bounding box center [127, 58] width 10 height 8
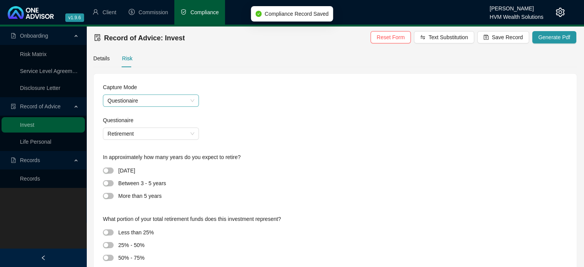
click at [160, 103] on span "Questionaire" at bounding box center [150, 101] width 87 height 12
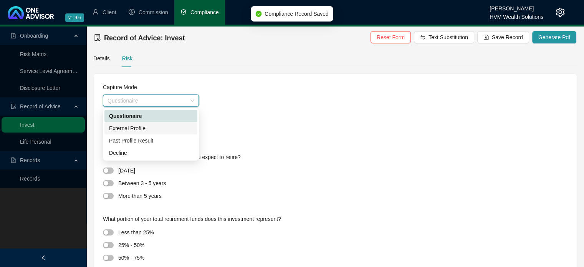
click at [154, 128] on div "External Profile" at bounding box center [151, 128] width 84 height 8
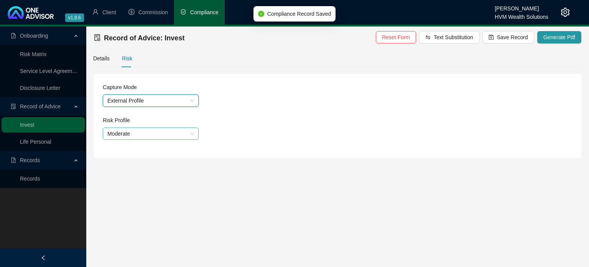
click at [186, 134] on span "Moderate" at bounding box center [150, 134] width 87 height 12
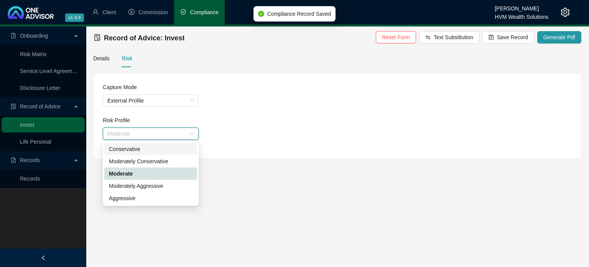
click at [175, 150] on div "Conservative" at bounding box center [151, 149] width 84 height 8
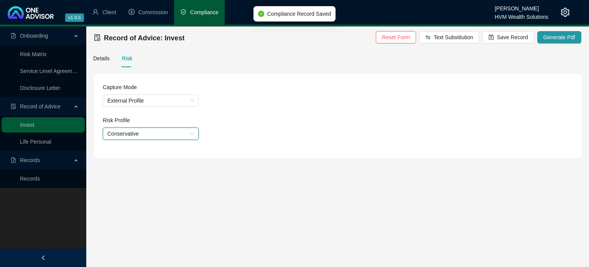
click at [246, 122] on div "Risk Profile" at bounding box center [338, 122] width 470 height 12
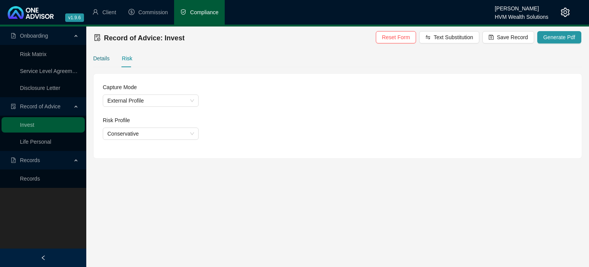
click at [103, 62] on div "Details" at bounding box center [101, 58] width 16 height 8
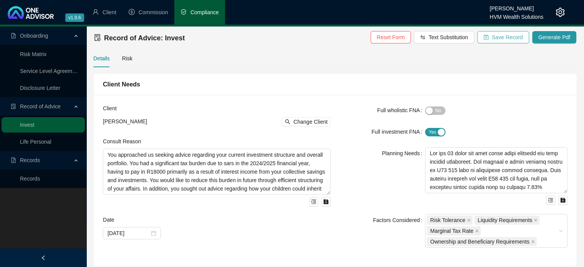
click at [508, 41] on span "Save Record" at bounding box center [507, 37] width 31 height 8
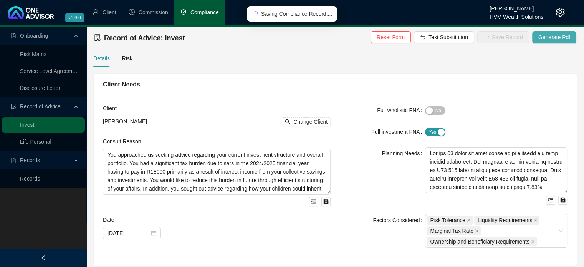
click at [550, 38] on span "Generate Pdf" at bounding box center [554, 37] width 32 height 8
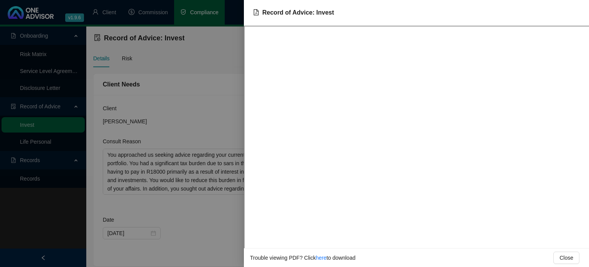
click at [201, 96] on div at bounding box center [294, 133] width 589 height 267
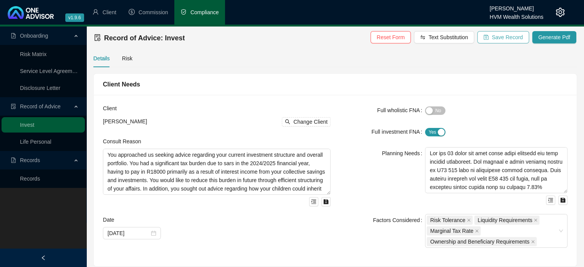
click at [502, 38] on span "Save Record" at bounding box center [507, 37] width 31 height 8
click at [342, 152] on div "Planning Needs" at bounding box center [382, 176] width 85 height 58
click at [498, 40] on span "Save Record" at bounding box center [507, 37] width 31 height 8
click at [355, 89] on div "Client Needs" at bounding box center [335, 84] width 464 height 10
click at [354, 143] on form "Full wholistic FNA Yes No Full investment FNA Yes No Planning Needs Factors Con…" at bounding box center [454, 176] width 228 height 144
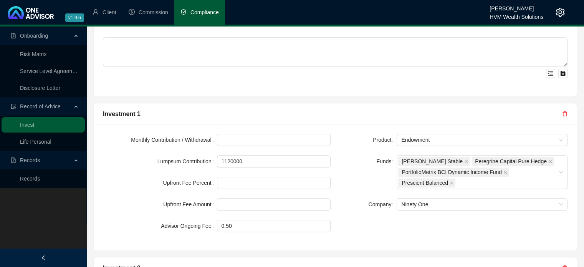
scroll to position [691, 0]
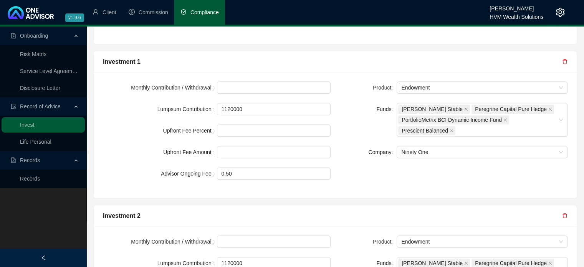
click at [351, 134] on div "Funds" at bounding box center [368, 120] width 57 height 34
click at [258, 147] on input at bounding box center [273, 152] width 113 height 12
click at [296, 132] on input at bounding box center [273, 131] width 113 height 12
type input "0.00"
click at [261, 146] on input at bounding box center [273, 152] width 113 height 12
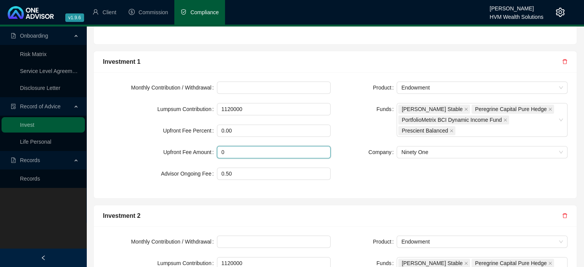
type input "0"
click at [356, 148] on div "Company" at bounding box center [368, 152] width 57 height 12
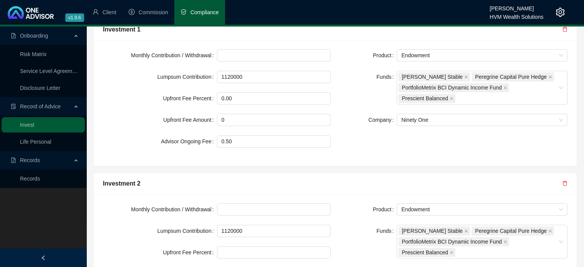
scroll to position [767, 0]
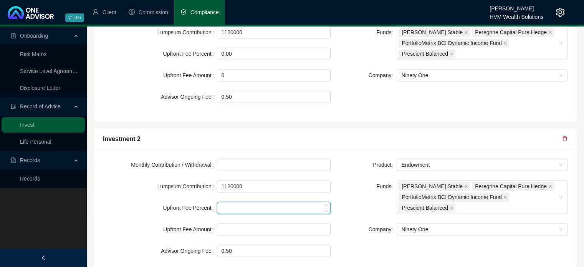
click at [276, 207] on input at bounding box center [273, 208] width 113 height 12
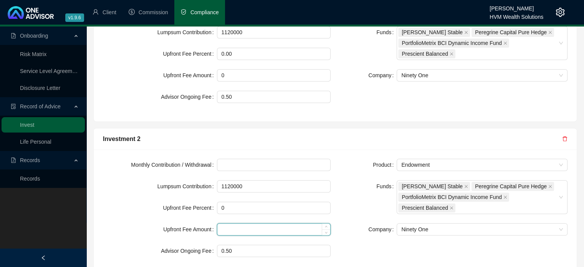
type input "0.00"
click at [264, 223] on input at bounding box center [273, 229] width 113 height 12
type input "0"
click at [351, 200] on div "Funds" at bounding box center [368, 197] width 57 height 34
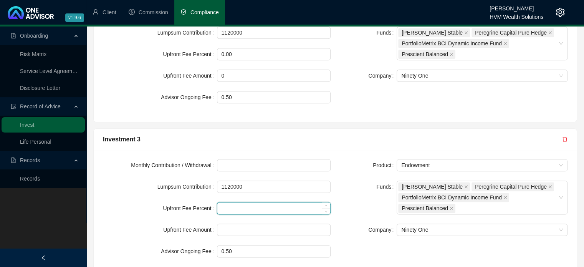
click at [263, 203] on input at bounding box center [273, 208] width 113 height 12
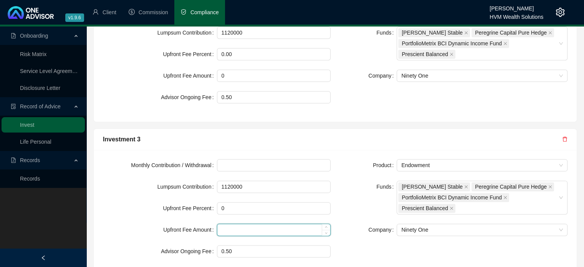
type input "0.00"
click at [257, 227] on input at bounding box center [273, 230] width 113 height 12
type input "0"
click at [347, 191] on div "Funds" at bounding box center [368, 197] width 57 height 34
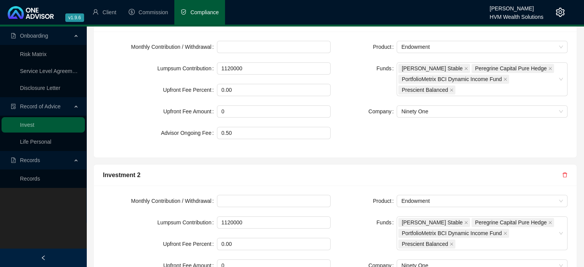
scroll to position [693, 0]
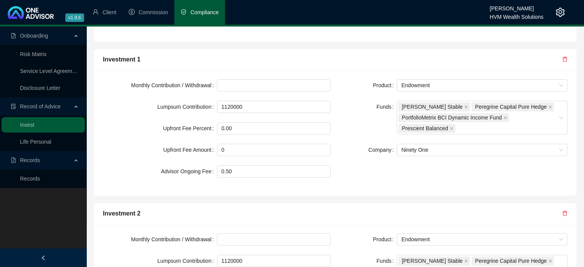
click at [373, 172] on div "Product Endowment Funds [PERSON_NAME] Stable Peregrine Capital Pure Hedge Portf…" at bounding box center [453, 132] width 237 height 107
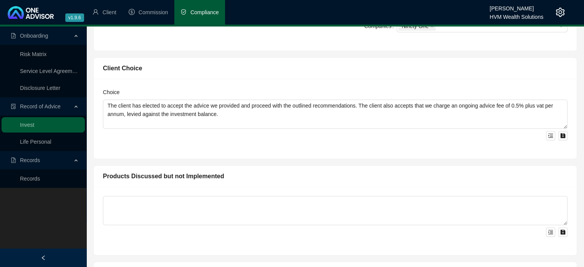
scroll to position [463, 0]
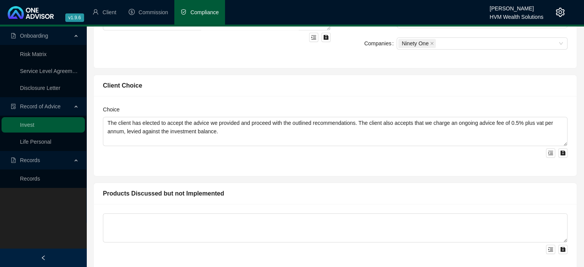
click at [366, 151] on div at bounding box center [335, 152] width 464 height 12
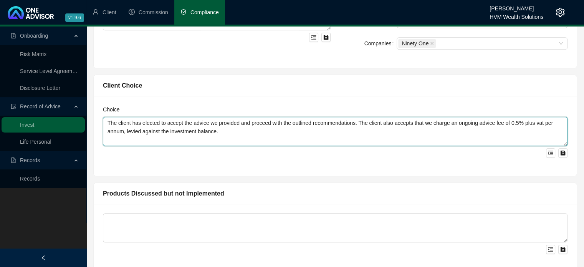
click at [308, 127] on textarea "The client has elected to accept the advice we provided and proceed with the ou…" at bounding box center [335, 131] width 464 height 29
click at [288, 130] on textarea "The client has elected to accept the advice we provided and proceed with the ou…" at bounding box center [335, 131] width 464 height 29
click at [287, 132] on textarea "The client has elected to accept the advice we provided and proceed with the ou…" at bounding box center [335, 131] width 464 height 29
click at [353, 133] on textarea "The client has elected to accept the advice we provided and proceed with the ou…" at bounding box center [335, 131] width 464 height 29
click at [312, 130] on textarea "The client has elected to accept the advice we provided and proceed with the ou…" at bounding box center [335, 131] width 464 height 29
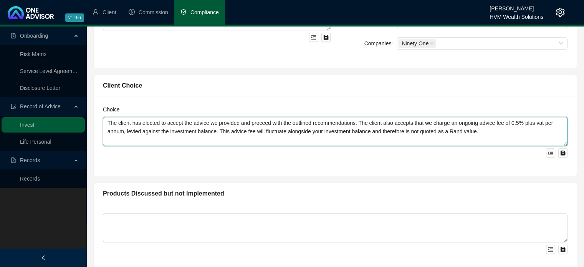
click at [345, 131] on textarea "The client has elected to accept the advice we provided and proceed with the ou…" at bounding box center [335, 131] width 464 height 29
click at [367, 129] on textarea "The client has elected to accept the advice we provided and proceed with the ou…" at bounding box center [335, 131] width 464 height 29
click at [420, 130] on textarea "The client has elected to accept the advice we provided and proceed with the ou…" at bounding box center [335, 131] width 464 height 29
click at [479, 130] on textarea "The client has elected to accept the advice we provided and proceed with the ou…" at bounding box center [335, 131] width 464 height 29
click at [211, 131] on textarea "The client has elected to accept the advice we provided and proceed with the ou…" at bounding box center [335, 131] width 464 height 29
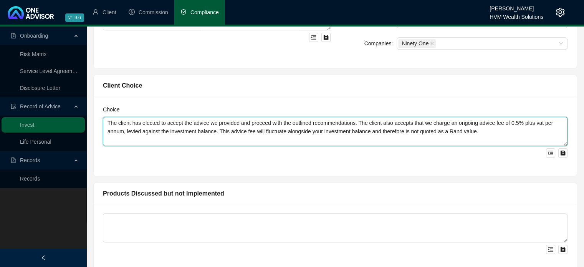
click at [232, 132] on textarea "The client has elected to accept the advice we provided and proceed with the ou…" at bounding box center [335, 131] width 464 height 29
click at [233, 130] on textarea "The client has elected to accept the advice we provided and proceed with the ou…" at bounding box center [335, 131] width 464 height 29
click at [259, 132] on textarea "The client has elected to accept the advice we provided and proceed with the ou…" at bounding box center [335, 131] width 464 height 29
click at [344, 138] on textarea "The client has elected to accept the advice we provided and proceed with the ou…" at bounding box center [335, 131] width 464 height 29
click at [485, 129] on textarea "The client has elected to accept the advice we provided and proceed with the ou…" at bounding box center [335, 131] width 464 height 29
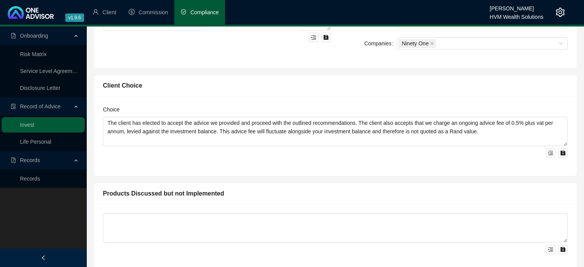
click at [456, 155] on div at bounding box center [335, 152] width 464 height 12
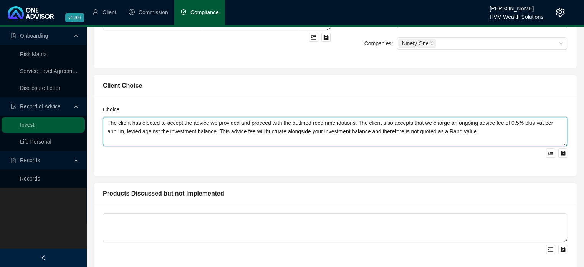
click at [475, 129] on textarea "The client has elected to accept the advice we provided and proceed with the ou…" at bounding box center [335, 131] width 464 height 29
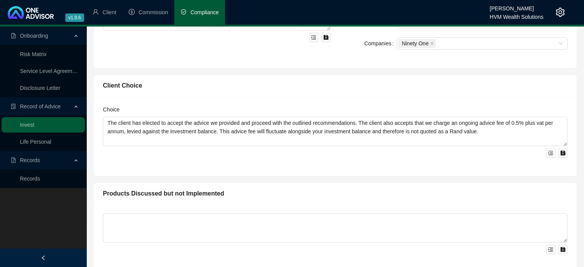
click at [466, 152] on div at bounding box center [335, 152] width 464 height 12
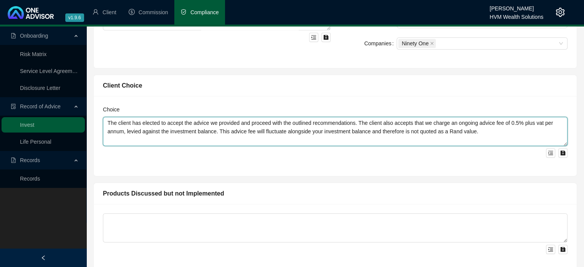
click at [477, 129] on textarea "The client has elected to accept the advice we provided and proceed with the ou…" at bounding box center [335, 131] width 464 height 29
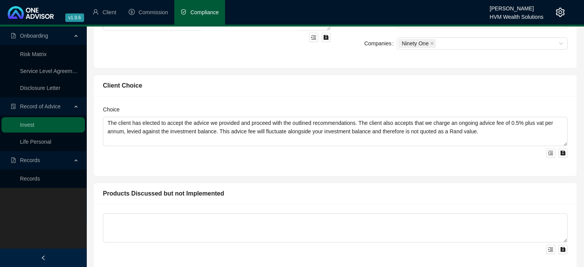
click at [442, 158] on div "Choice The client has elected to accept the advice we provided and proceed with…" at bounding box center [335, 136] width 483 height 80
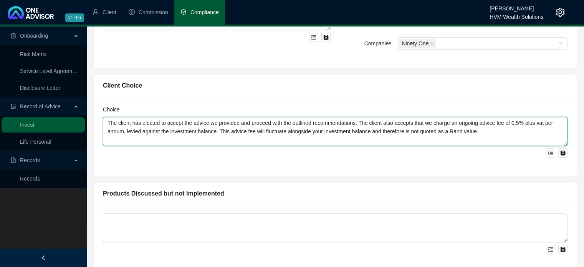
click at [447, 131] on textarea "The client has elected to accept the advice we provided and proceed with the ou…" at bounding box center [335, 131] width 464 height 29
click at [495, 128] on textarea "The client has elected to accept the advice we provided and proceed with the ou…" at bounding box center [335, 131] width 464 height 29
type textarea "The client has elected to accept the advice we provided and proceed with the ou…"
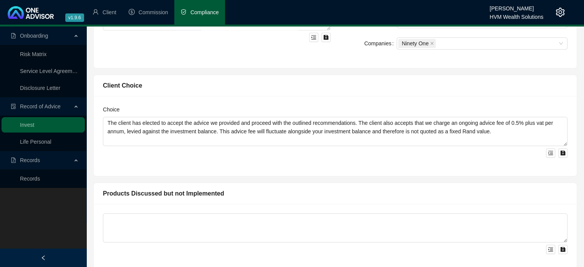
click at [442, 152] on div at bounding box center [335, 152] width 464 height 12
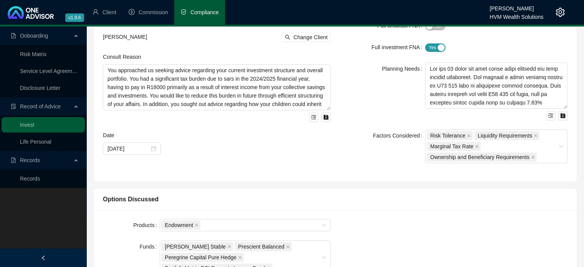
scroll to position [0, 0]
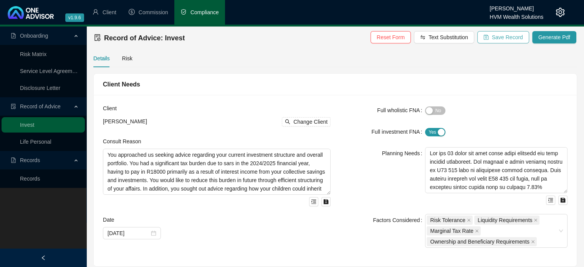
click at [504, 38] on span "Save Record" at bounding box center [507, 37] width 31 height 8
click at [549, 38] on span "Generate Pdf" at bounding box center [554, 37] width 32 height 8
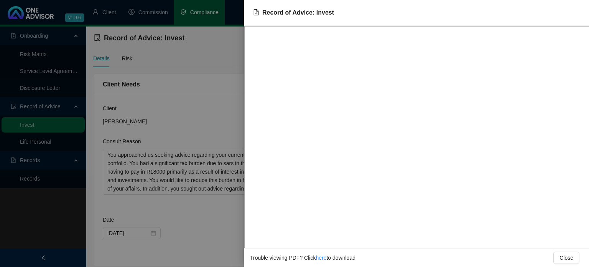
click at [215, 99] on div at bounding box center [294, 133] width 589 height 267
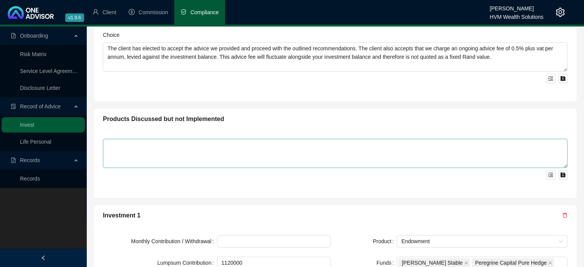
scroll to position [499, 0]
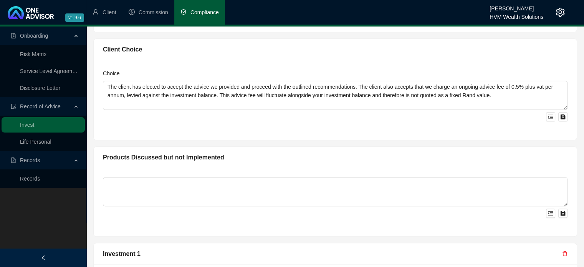
click at [402, 130] on div "Choice The client has elected to accept the advice we provided and proceed with…" at bounding box center [335, 100] width 483 height 80
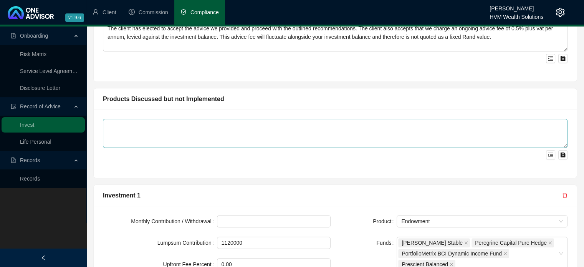
scroll to position [729, 0]
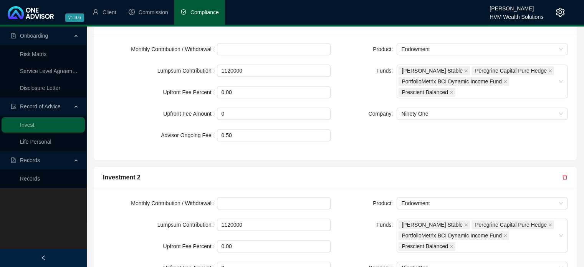
click at [386, 153] on div "Monthly Contribution / Withdrawal Lumpsum Contribution 1120000 Upfront Fee Perc…" at bounding box center [335, 97] width 483 height 126
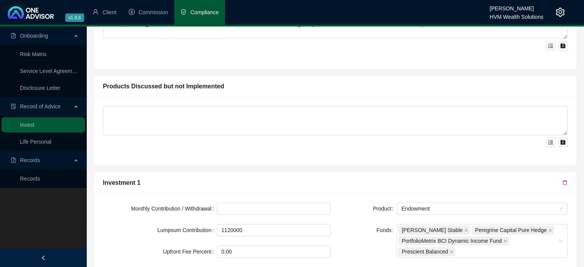
scroll to position [537, 0]
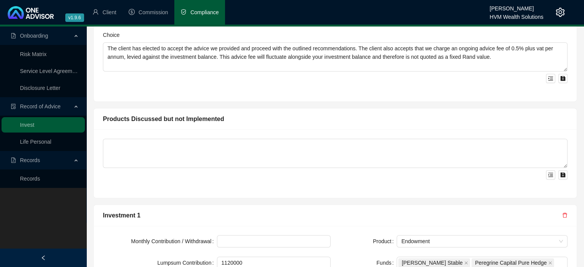
click at [345, 88] on div "Choice The client has elected to accept the advice we provided and proceed with…" at bounding box center [335, 61] width 483 height 80
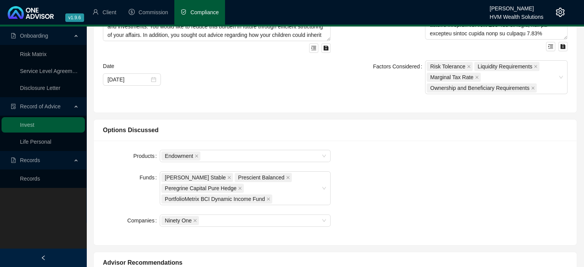
scroll to position [0, 0]
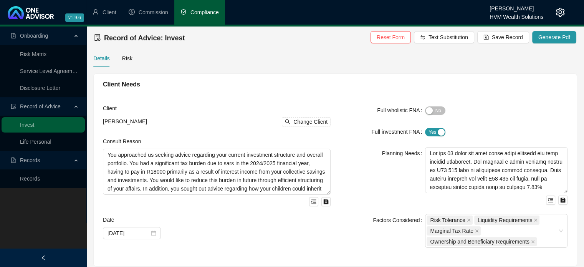
click at [358, 90] on div "Client Needs" at bounding box center [335, 84] width 483 height 21
click at [249, 100] on div "Client [PERSON_NAME] Change Client Consult Reason You approached us seeking adv…" at bounding box center [335, 180] width 483 height 171
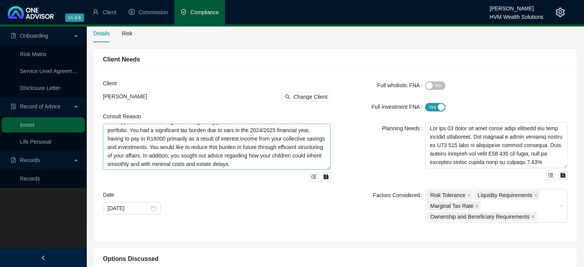
scroll to position [38, 0]
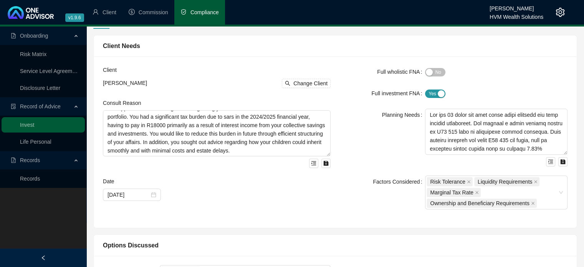
click at [360, 139] on div "Planning Needs" at bounding box center [382, 138] width 85 height 58
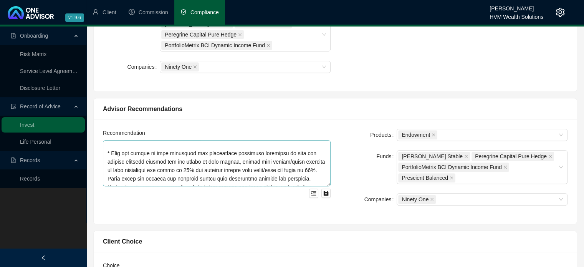
scroll to position [0, 0]
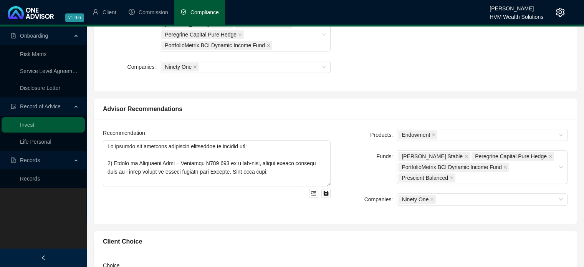
click at [366, 118] on div "Advisor Recommendations" at bounding box center [335, 108] width 483 height 21
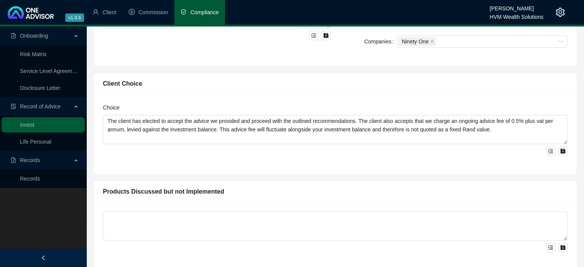
scroll to position [499, 0]
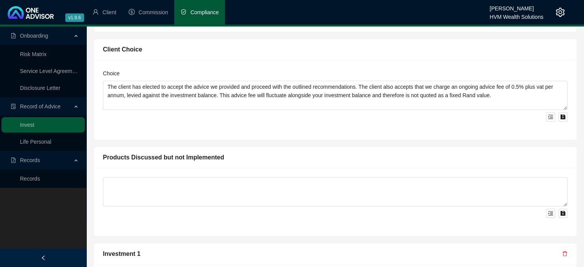
click at [365, 67] on div "Choice The client has elected to accept the advice we provided and proceed with…" at bounding box center [335, 100] width 483 height 80
click at [395, 136] on div "Choice The client has elected to accept the advice we provided and proceed with…" at bounding box center [335, 100] width 483 height 80
drag, startPoint x: 295, startPoint y: 143, endPoint x: 300, endPoint y: 144, distance: 5.0
click at [295, 143] on div "Products Discussed but not Implemented" at bounding box center [335, 188] width 490 height 96
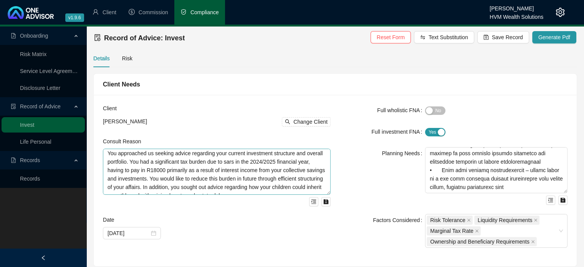
scroll to position [0, 0]
click at [351, 138] on form "Full wholistic FNA Yes No Full investment FNA Yes No Planning Needs Factors Con…" at bounding box center [454, 176] width 228 height 144
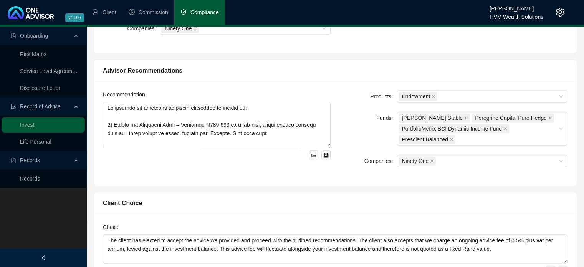
click at [348, 156] on div "Companies" at bounding box center [368, 161] width 57 height 12
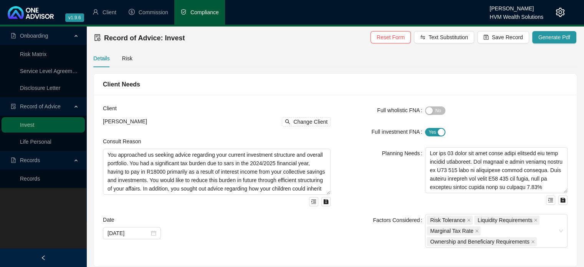
click at [347, 126] on div "Full investment FNA" at bounding box center [382, 131] width 85 height 12
click at [359, 137] on div "Full investment FNA" at bounding box center [382, 131] width 85 height 12
click at [361, 169] on div "Planning Needs" at bounding box center [382, 176] width 85 height 58
click at [347, 90] on div "Client Needs" at bounding box center [335, 84] width 483 height 21
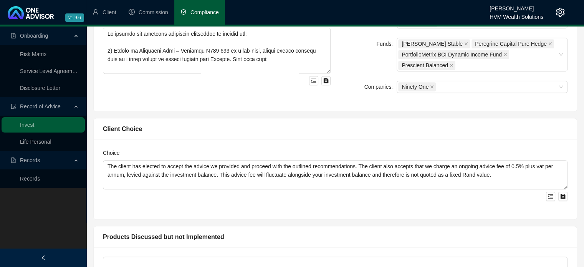
scroll to position [307, 0]
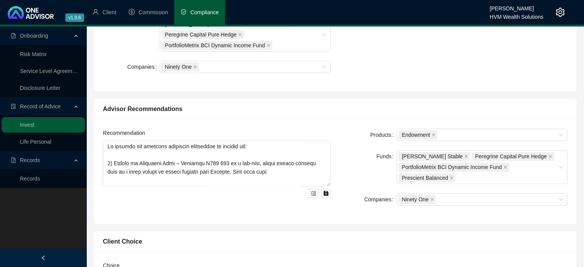
click at [368, 98] on div "Advisor Recommendations Recommendation Products Endowment Funds [PERSON_NAME] S…" at bounding box center [334, 161] width 483 height 126
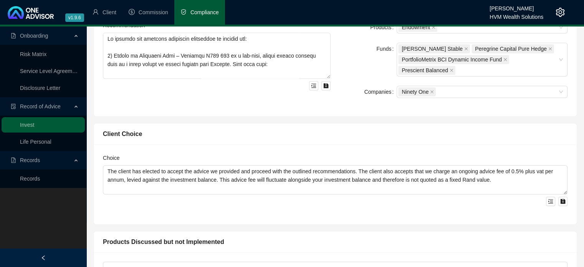
scroll to position [460, 0]
